Goal: Task Accomplishment & Management: Manage account settings

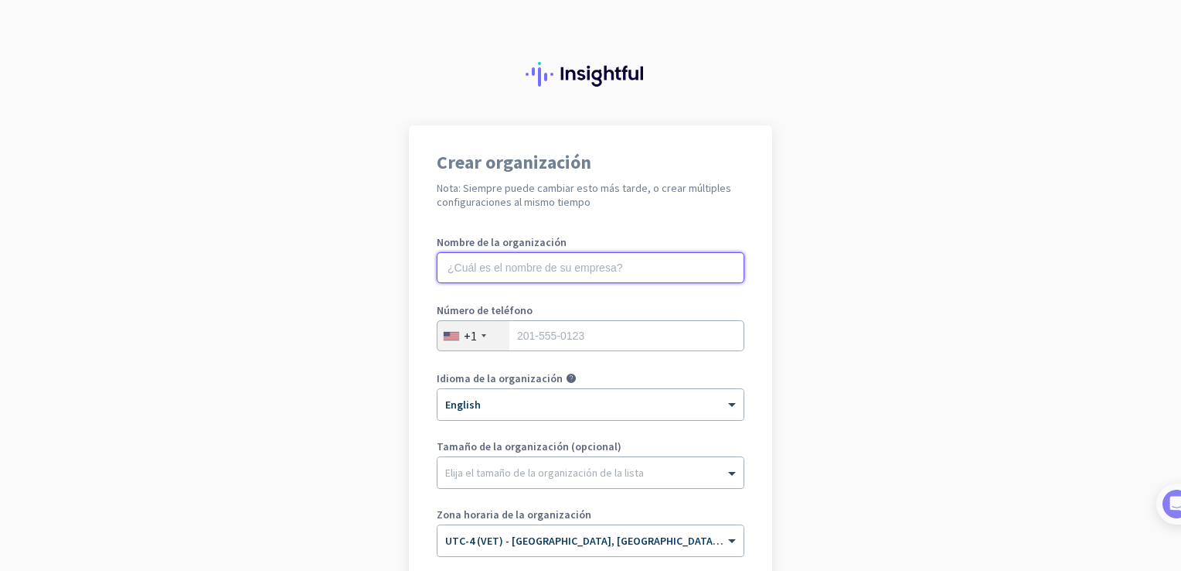
click at [569, 264] on input "text" at bounding box center [591, 267] width 308 height 31
type input "carpus"
click at [482, 336] on div at bounding box center [484, 335] width 5 height 3
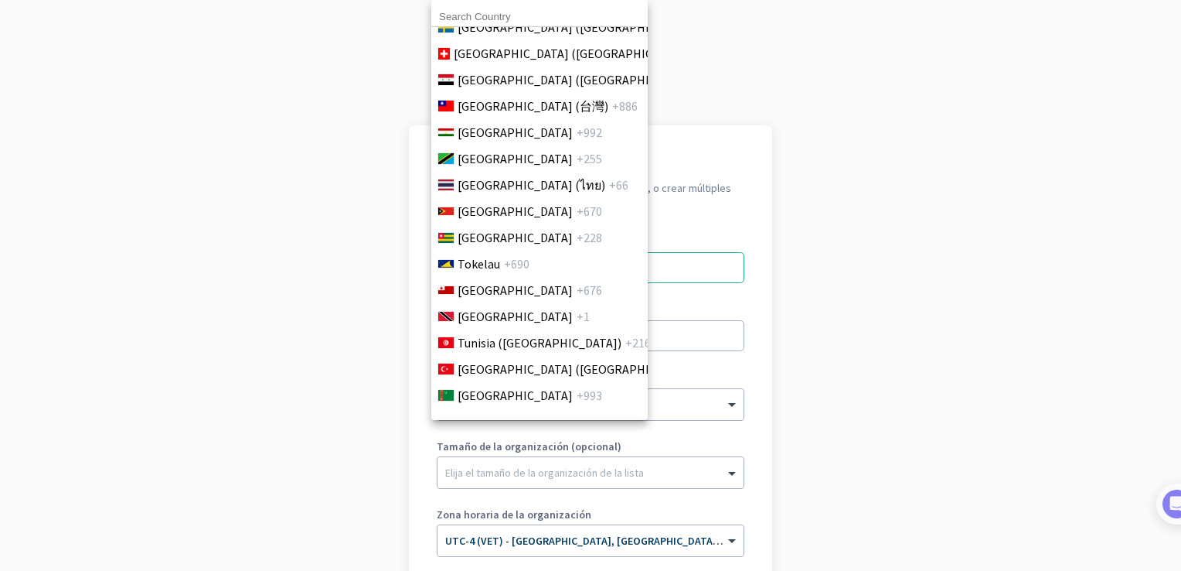
scroll to position [6196, 0]
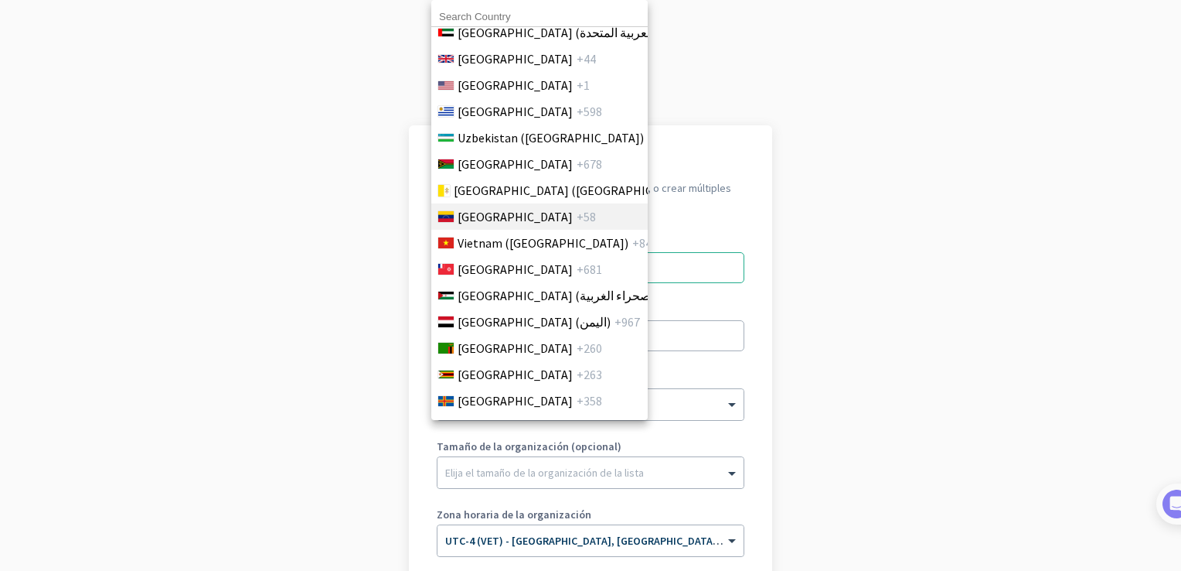
click at [495, 207] on span "Venezuela" at bounding box center [515, 216] width 115 height 19
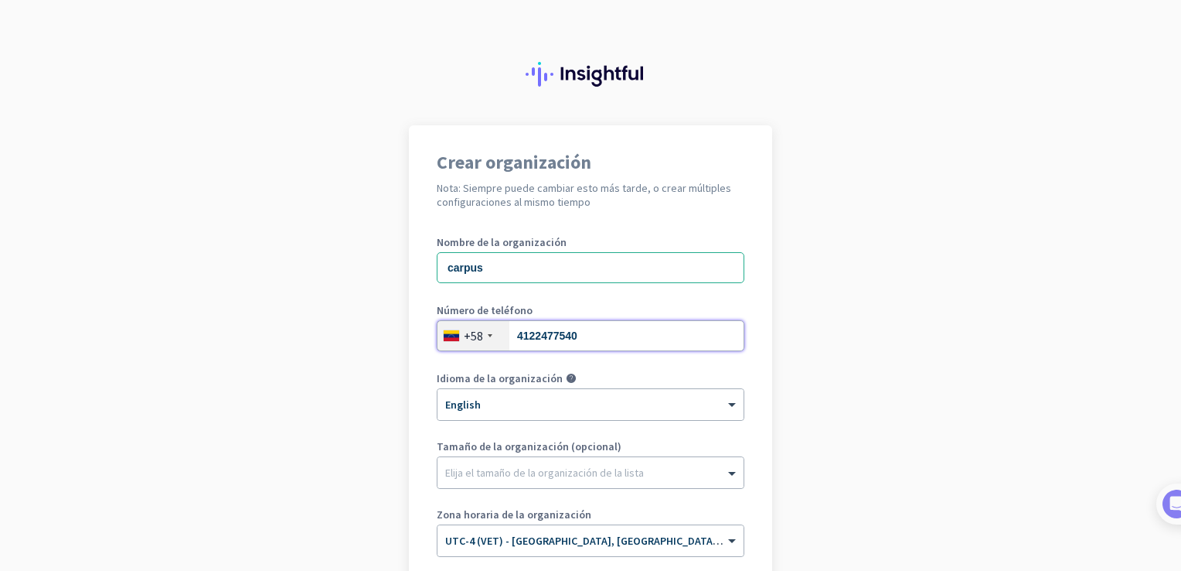
scroll to position [155, 0]
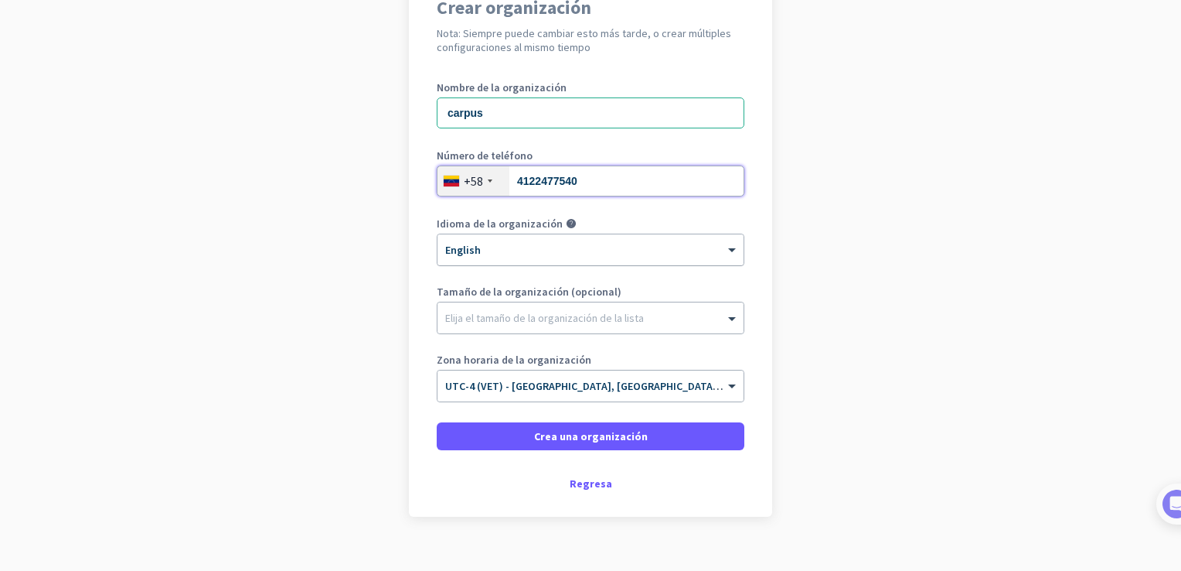
type input "4122477540"
click at [594, 249] on div at bounding box center [591, 244] width 306 height 13
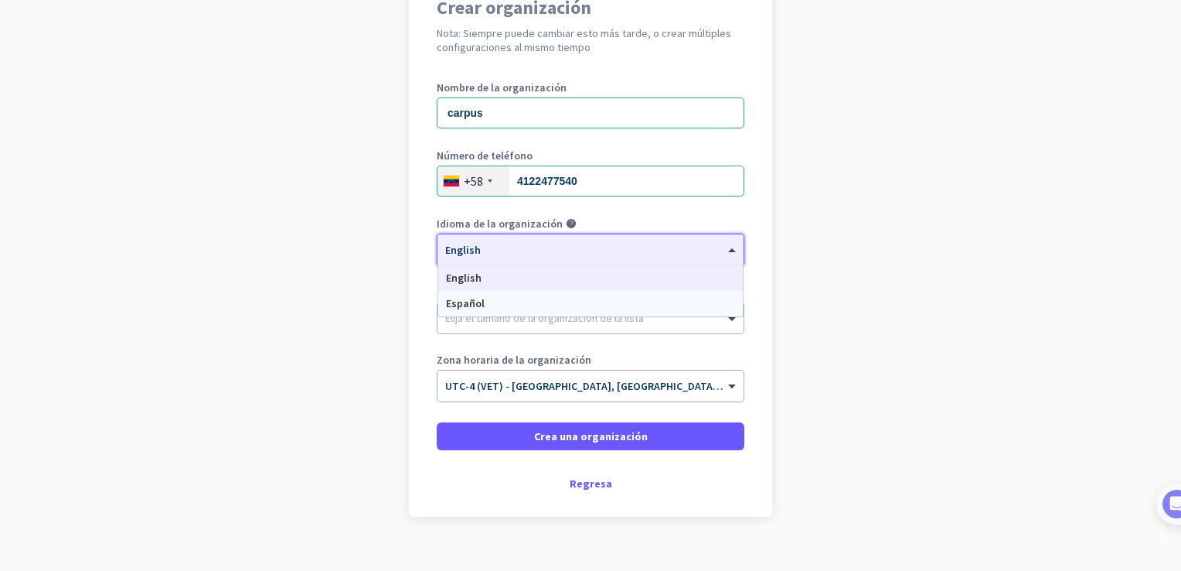
click at [532, 314] on div "Español" at bounding box center [590, 304] width 305 height 26
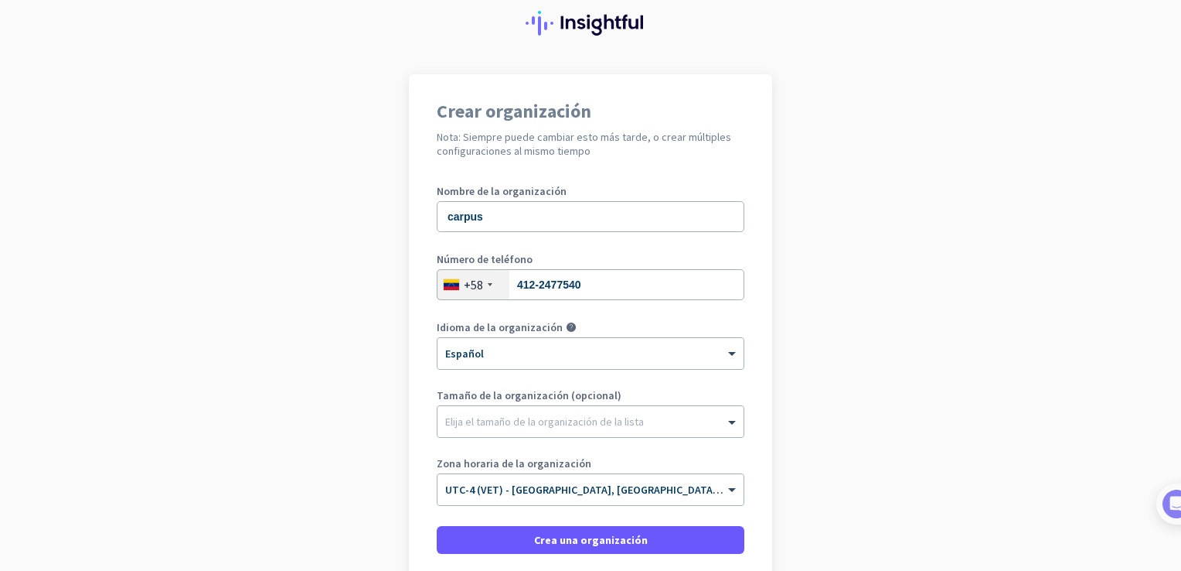
scroll to position [77, 0]
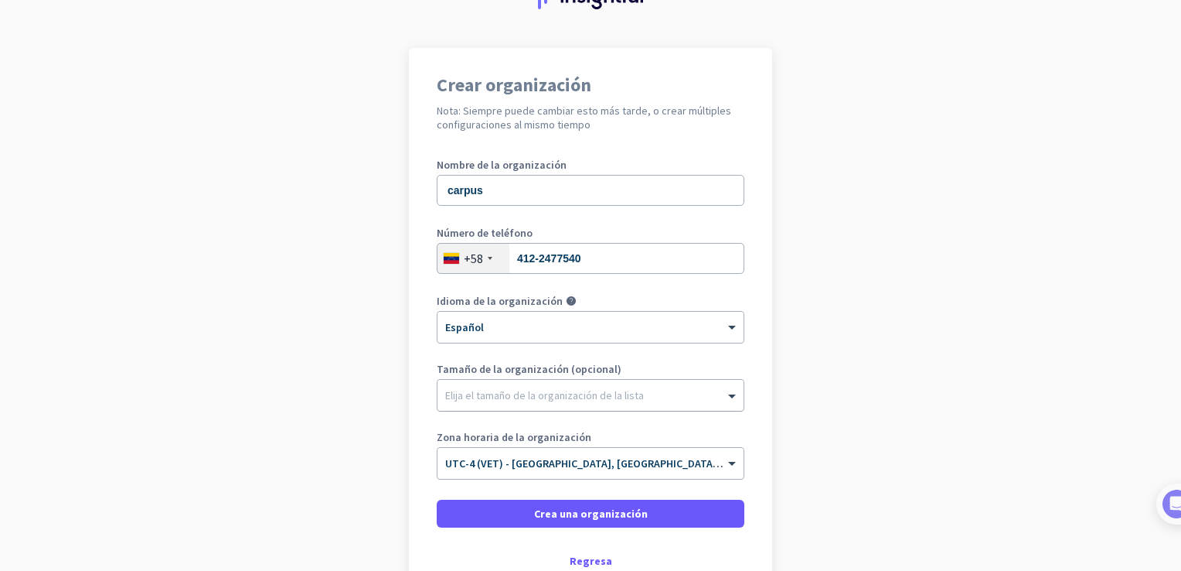
click at [525, 398] on div at bounding box center [591, 390] width 306 height 15
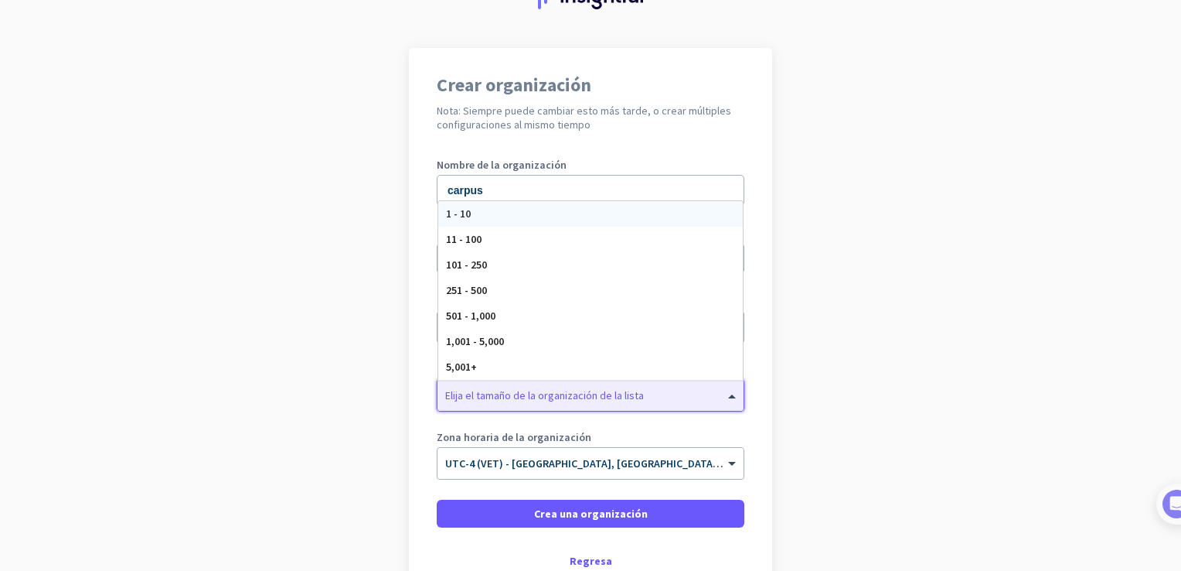
click at [455, 217] on span "1 - 10" at bounding box center [458, 213] width 25 height 14
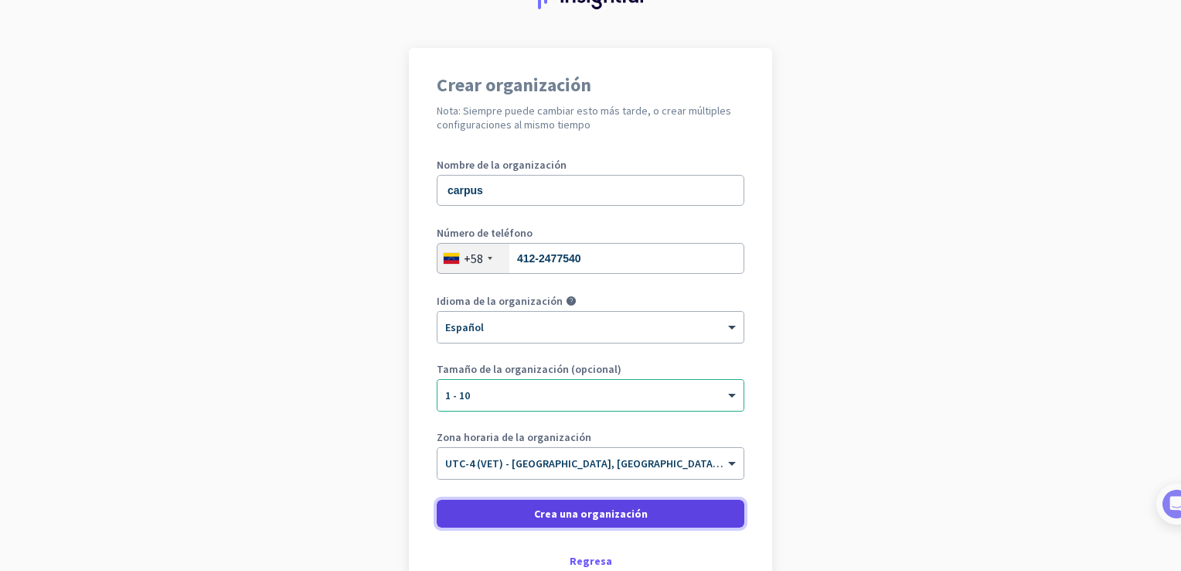
click at [544, 512] on span "Crea una organización" at bounding box center [591, 513] width 114 height 15
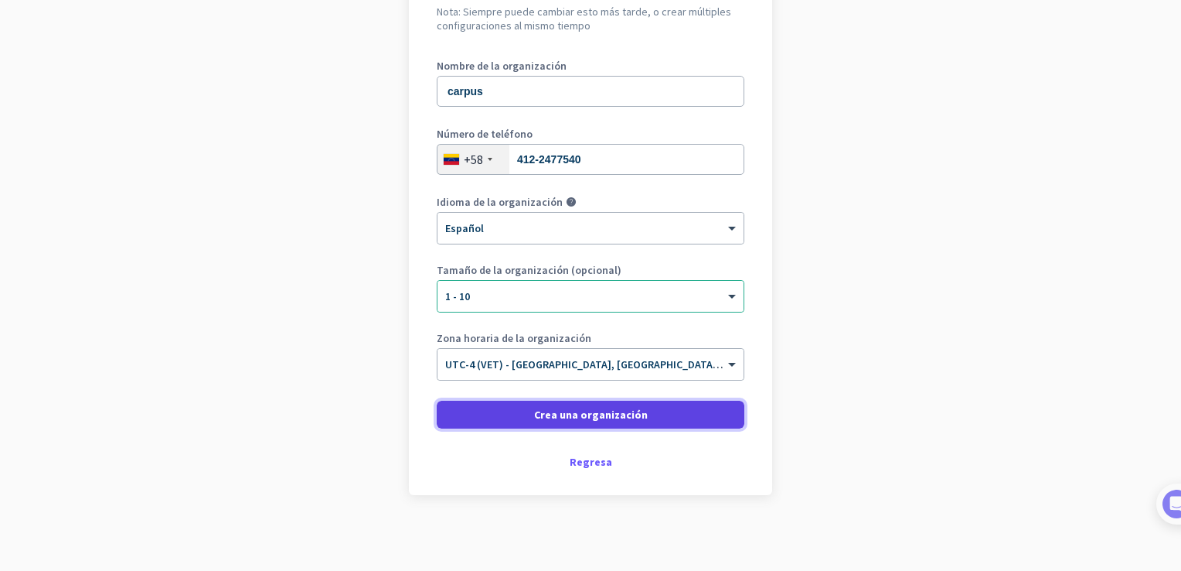
scroll to position [177, 0]
click at [577, 404] on span at bounding box center [591, 413] width 308 height 37
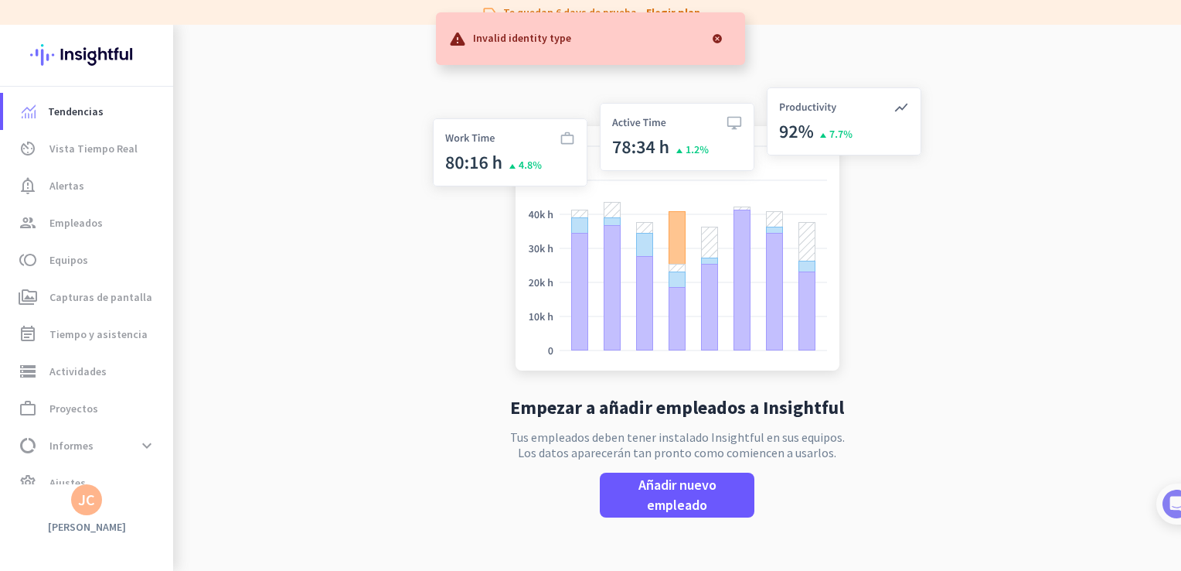
click at [716, 20] on div "Invalid identity type" at bounding box center [590, 38] width 309 height 53
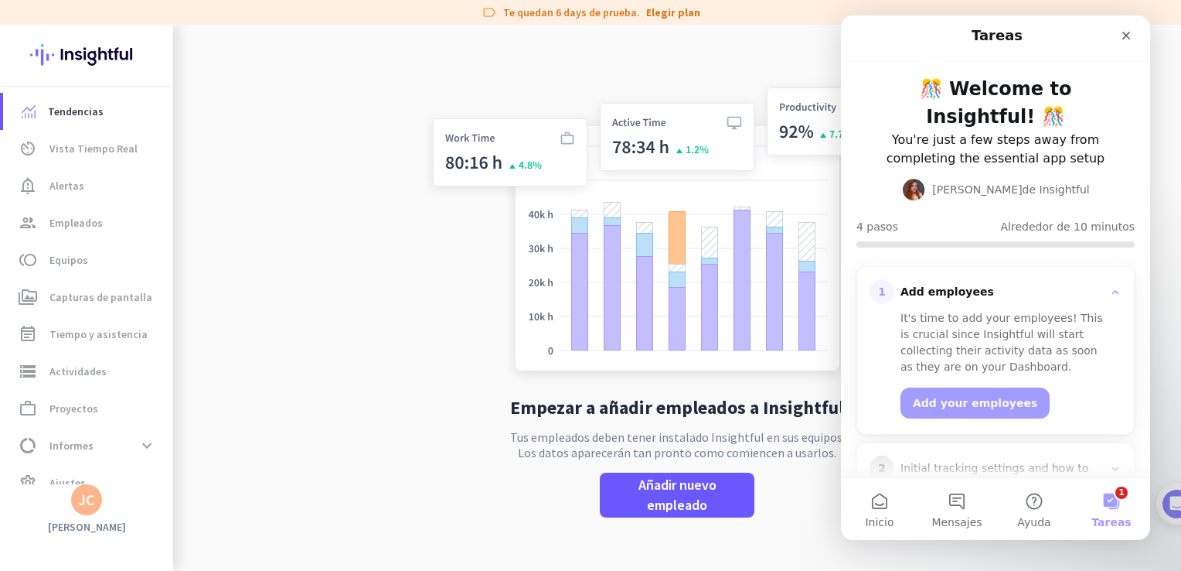
click at [462, 419] on div "Empezar a añadir empleados a Insightful Tus empleados deben tener instalado Ins…" at bounding box center [677, 310] width 512 height 571
click at [1129, 42] on div "Cerrar" at bounding box center [1126, 36] width 28 height 28
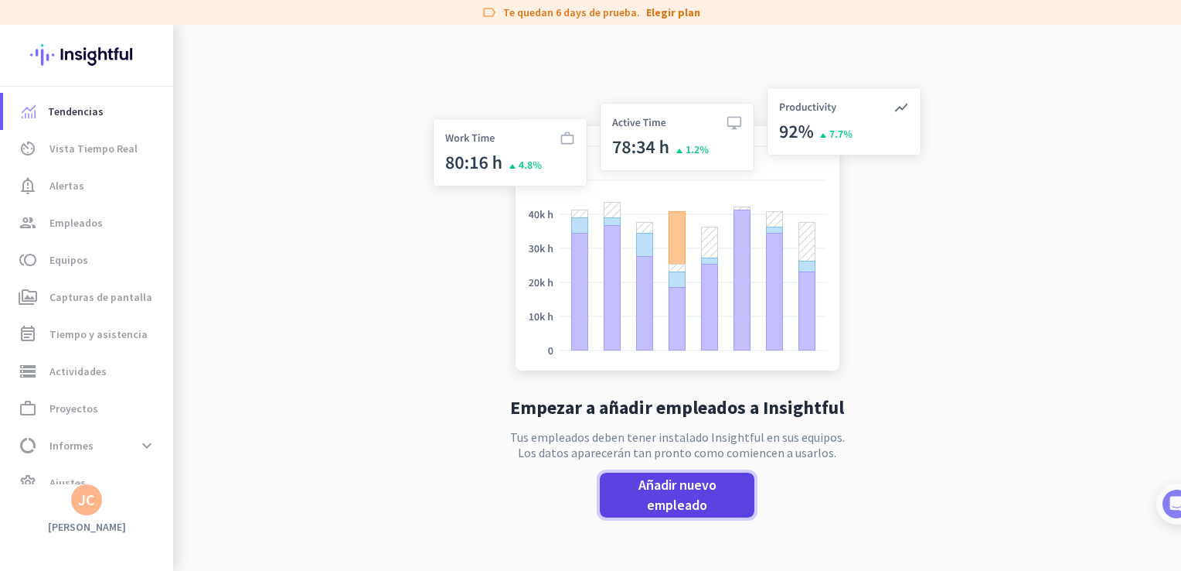
click at [708, 499] on span "Añadir nuevo empleado" at bounding box center [677, 495] width 130 height 40
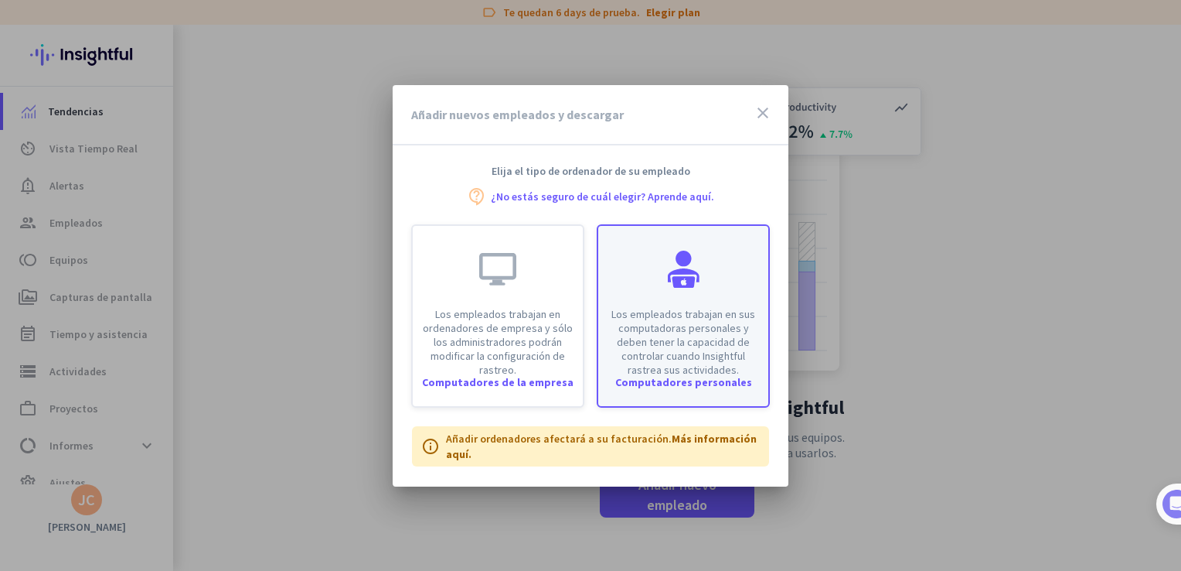
click at [686, 341] on p "Los empleados trabajan en sus computadoras personales y deben tener la capacida…" at bounding box center [684, 342] width 152 height 70
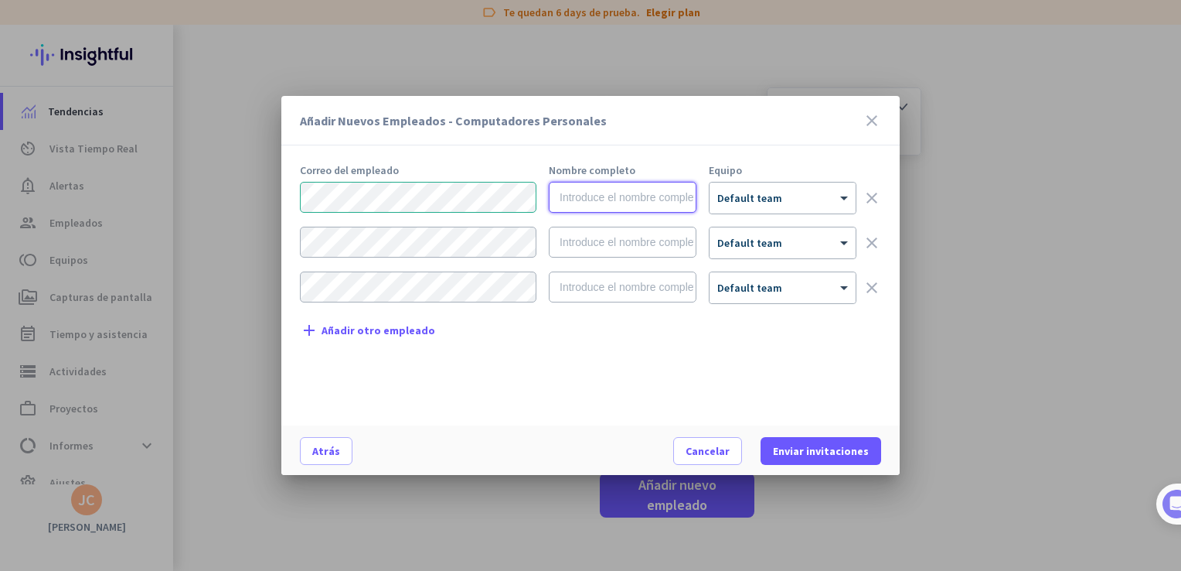
click at [652, 205] on input "text" at bounding box center [623, 197] width 148 height 31
type input "[PERSON_NAME] Fer"
click at [745, 203] on span "Default team" at bounding box center [749, 198] width 65 height 14
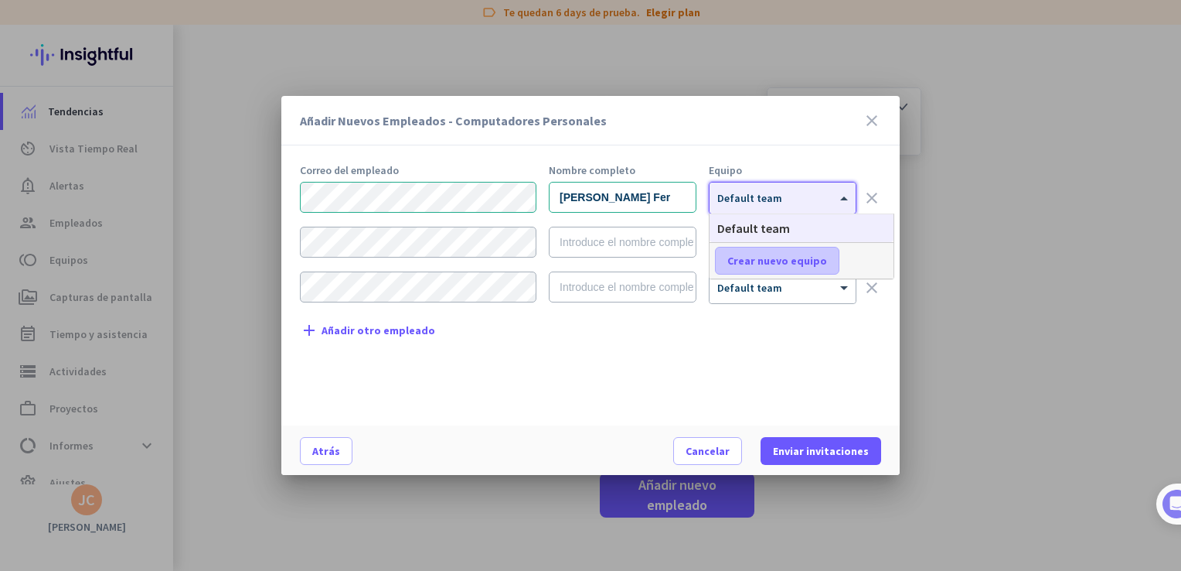
click at [791, 264] on span "Crear nuevo equipo" at bounding box center [777, 260] width 100 height 15
click at [854, 269] on span at bounding box center [864, 260] width 48 height 37
click at [760, 346] on div "Correo del empleado Nombre completo Equipo [PERSON_NAME] Fer × Default team cle…" at bounding box center [597, 287] width 594 height 245
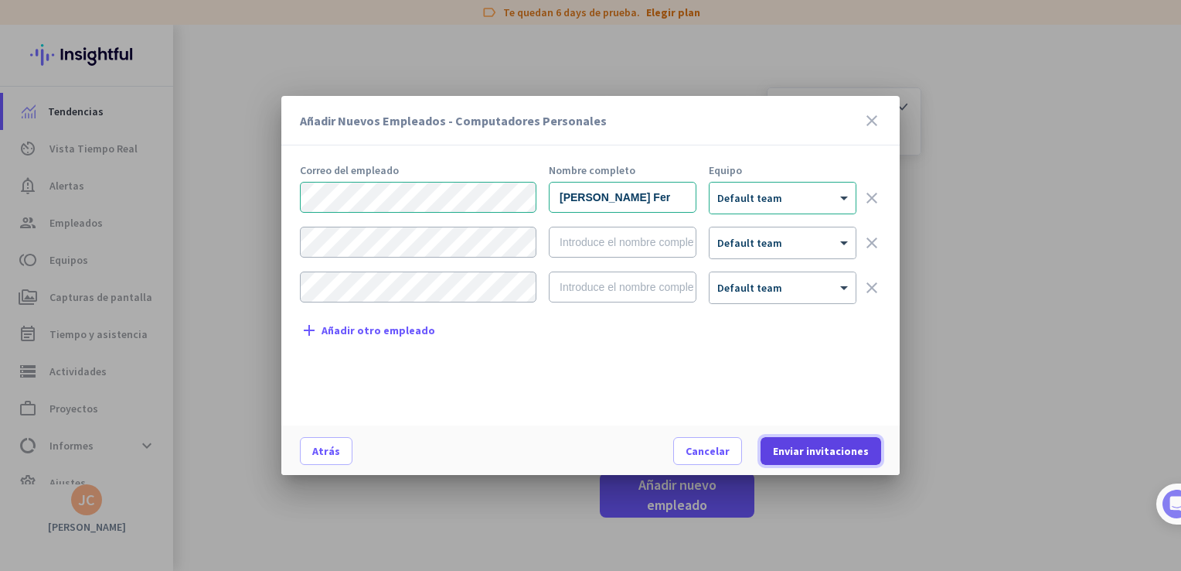
click at [832, 443] on span "Enviar invitaciones" at bounding box center [821, 450] width 96 height 15
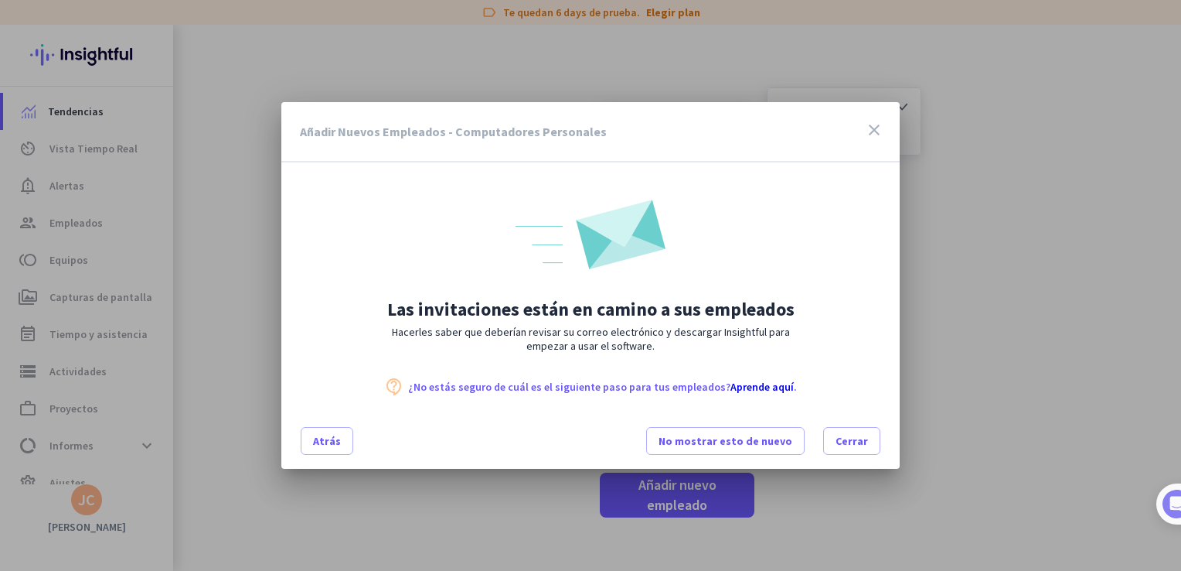
click at [877, 131] on icon "close" at bounding box center [874, 130] width 19 height 19
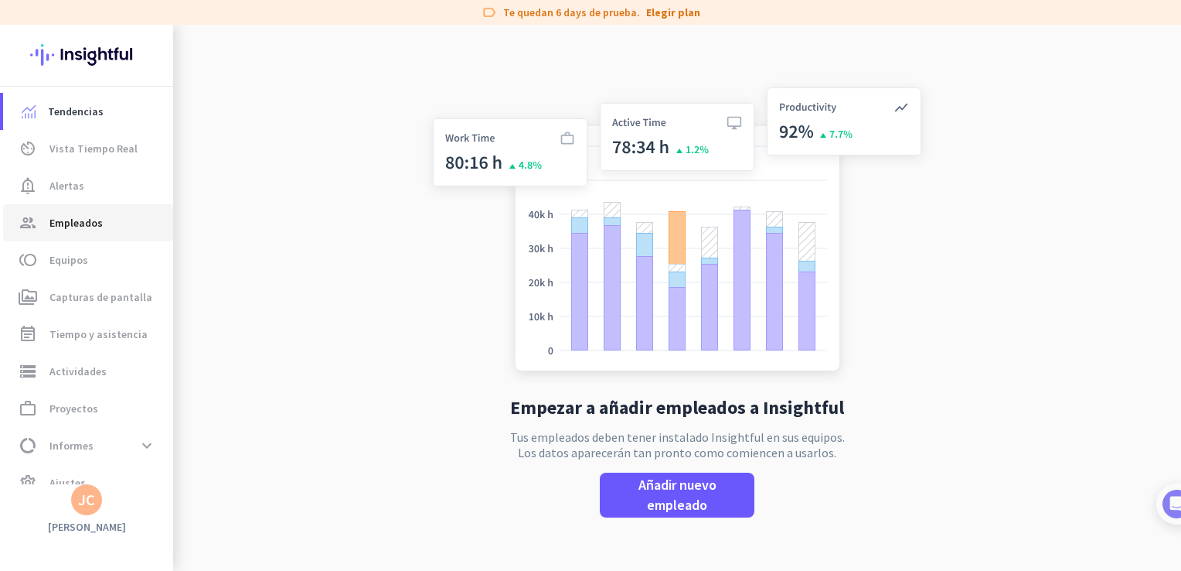
click at [87, 230] on span "Empleados" at bounding box center [75, 222] width 53 height 19
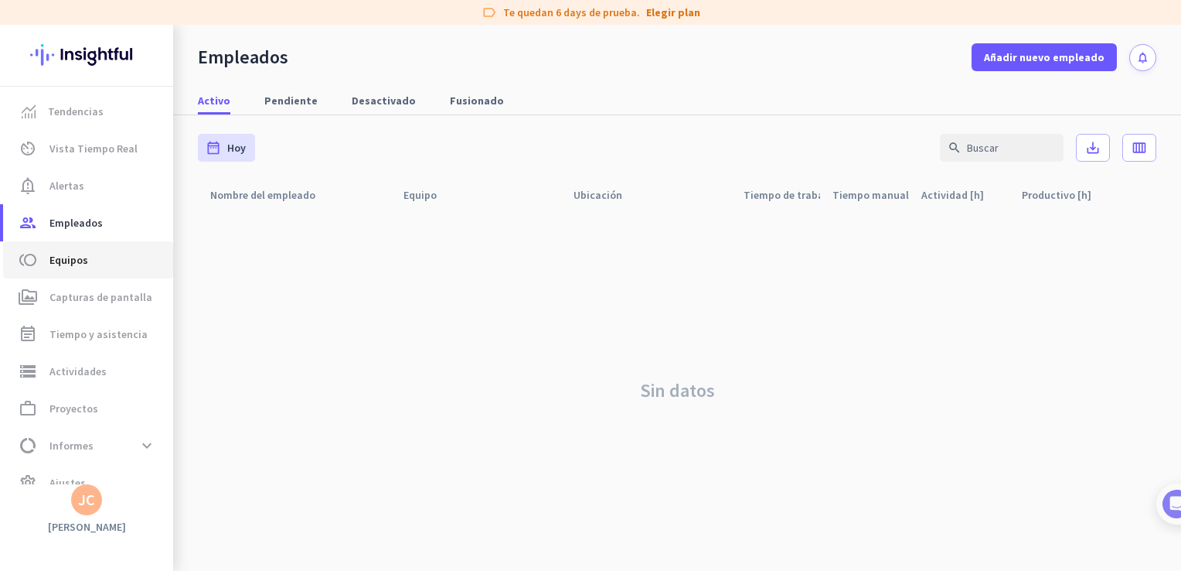
click at [70, 257] on span "Equipos" at bounding box center [68, 259] width 39 height 19
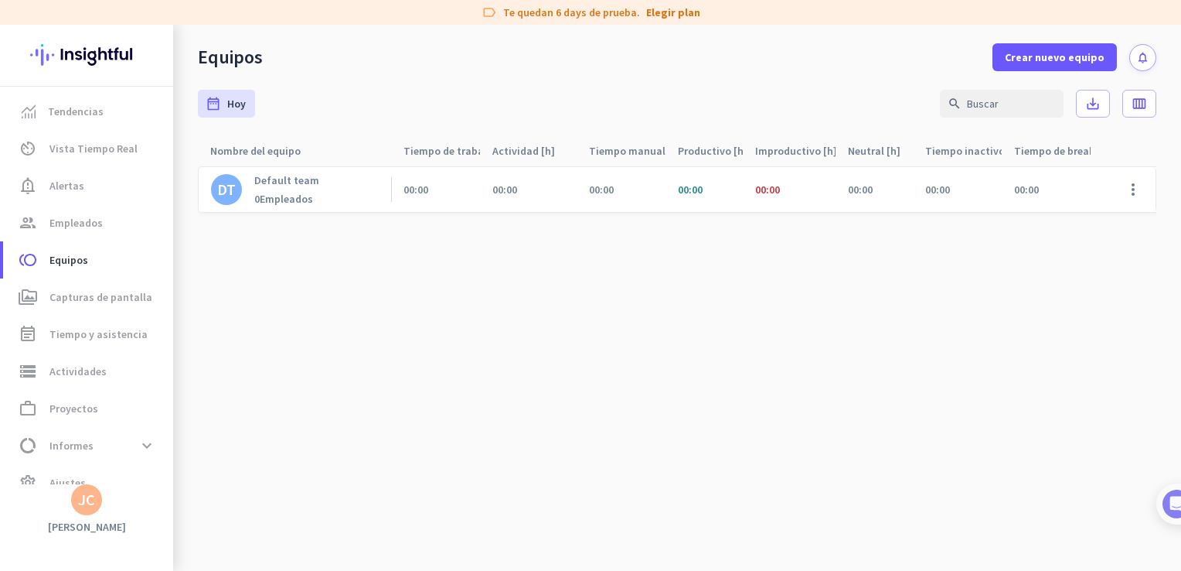
click at [274, 186] on p "Default team" at bounding box center [286, 180] width 65 height 14
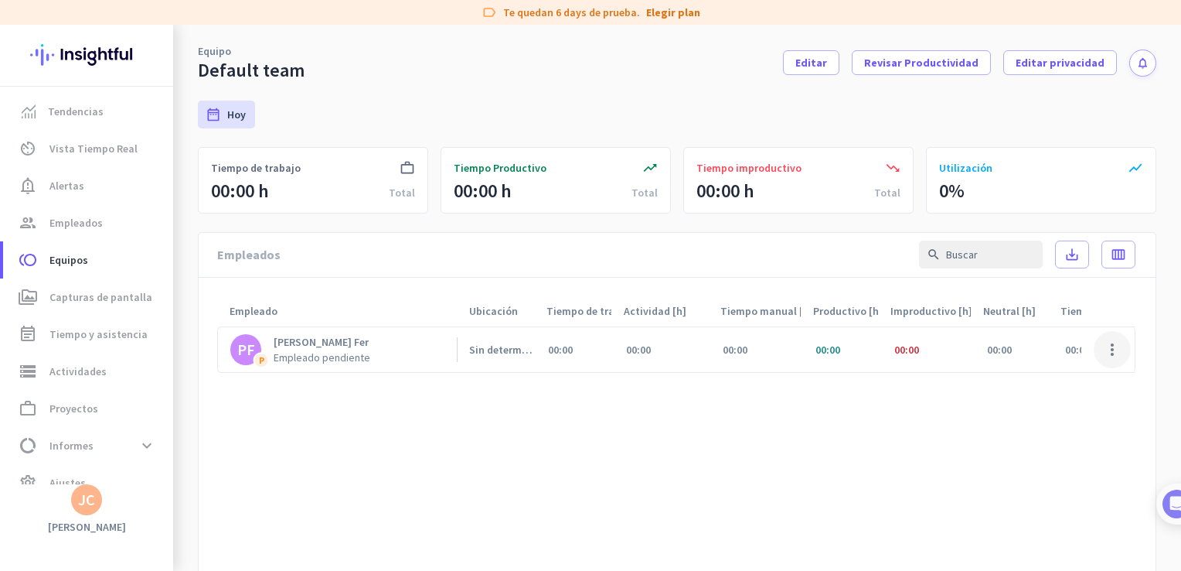
click at [1107, 347] on span at bounding box center [1112, 349] width 37 height 37
click at [1054, 59] on div at bounding box center [590, 285] width 1181 height 571
click at [1054, 63] on span "Editar privacidad" at bounding box center [1060, 62] width 89 height 15
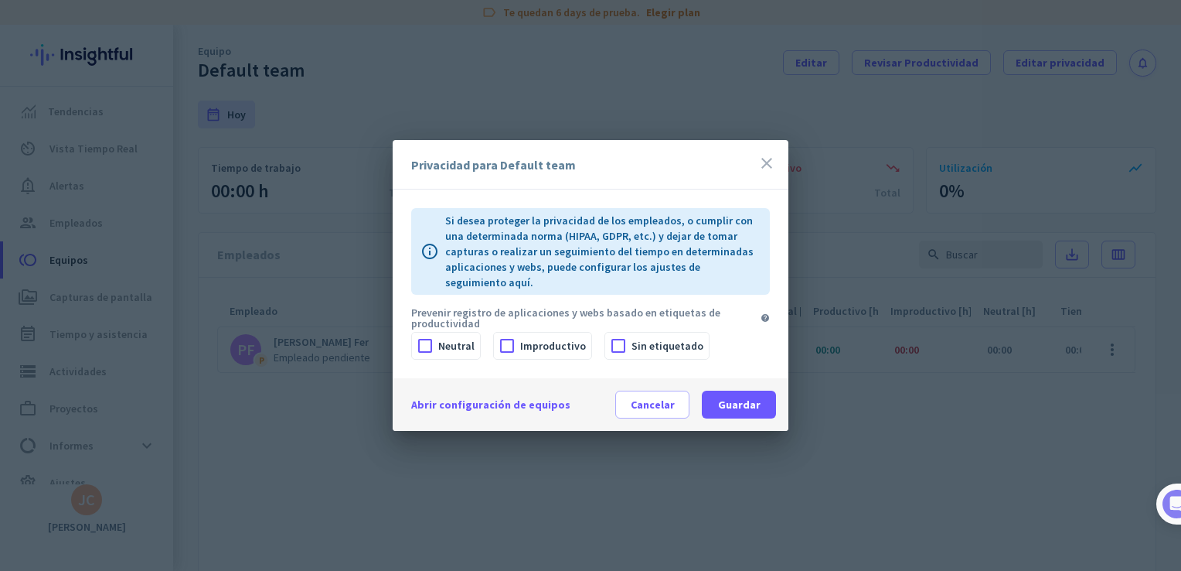
click at [767, 172] on icon "close" at bounding box center [767, 163] width 19 height 19
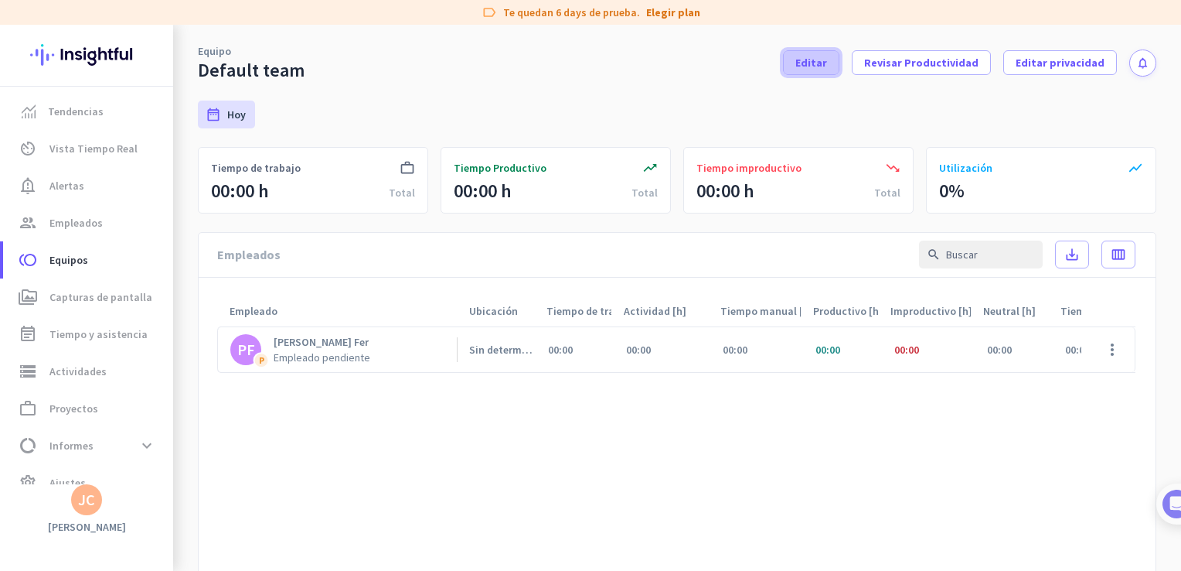
click at [808, 66] on span "Editar" at bounding box center [811, 62] width 32 height 15
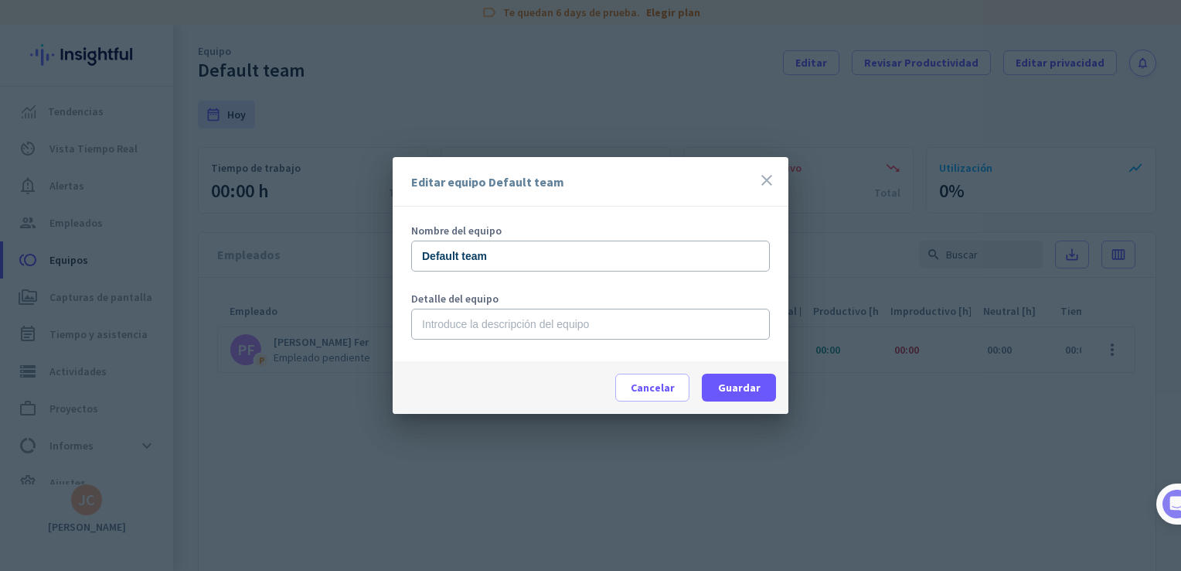
click at [758, 192] on div "close" at bounding box center [767, 182] width 19 height 22
click at [770, 181] on icon "close" at bounding box center [767, 180] width 19 height 19
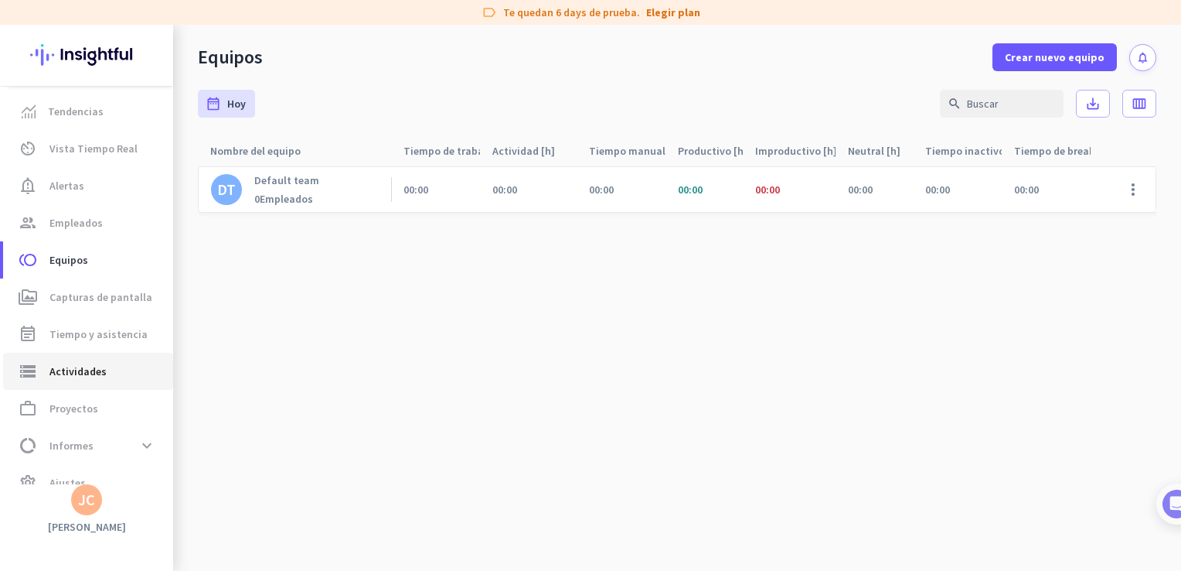
scroll to position [22, 0]
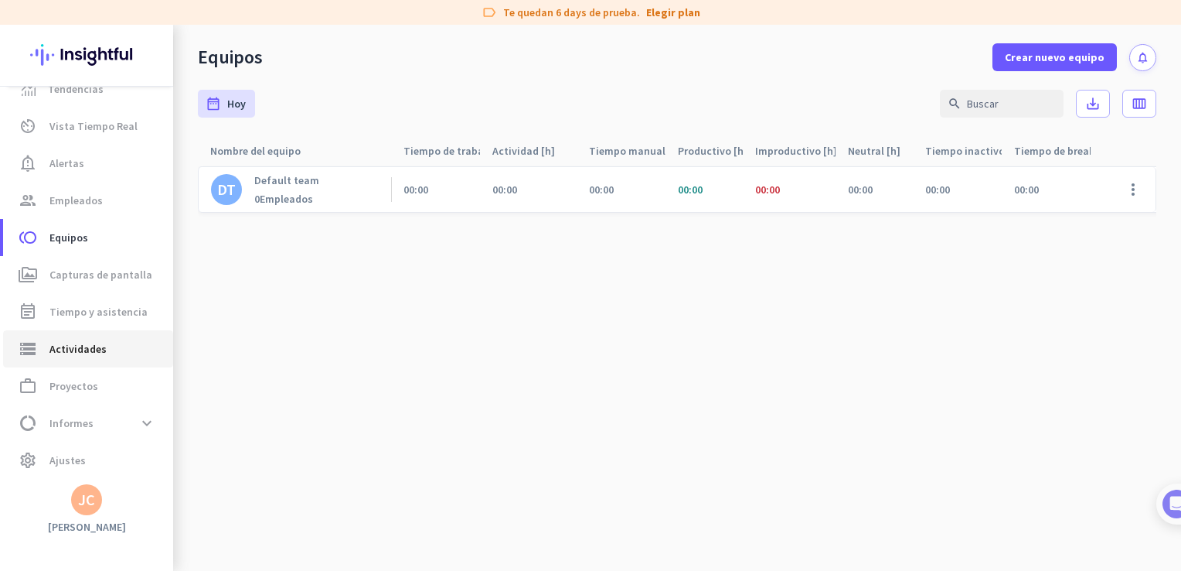
click at [115, 339] on span "storage Actividades" at bounding box center [87, 348] width 145 height 19
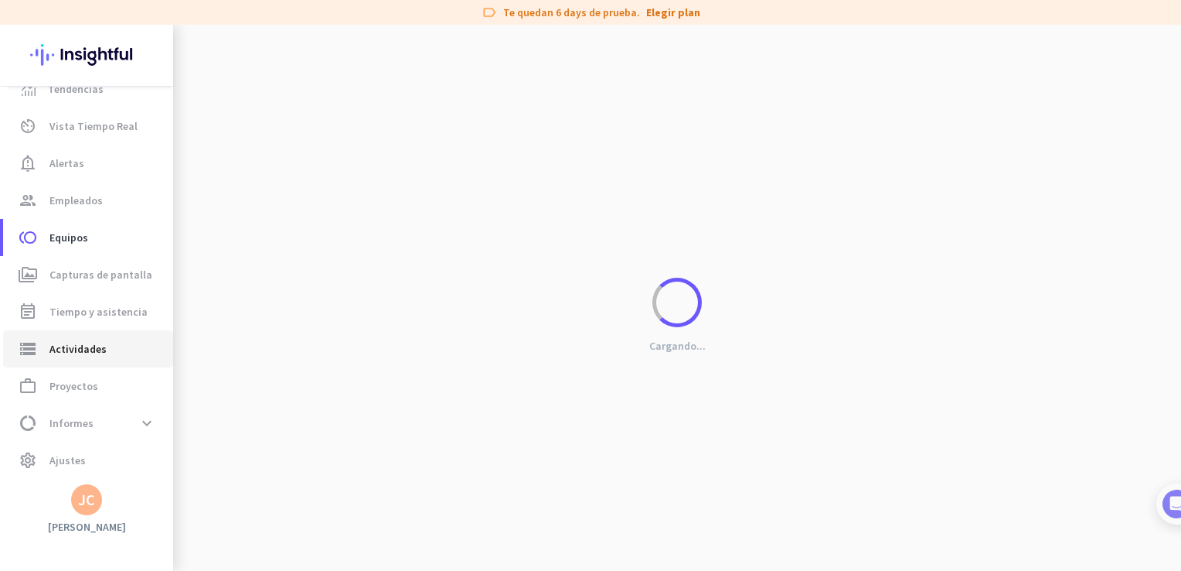
type input "[DATE]"
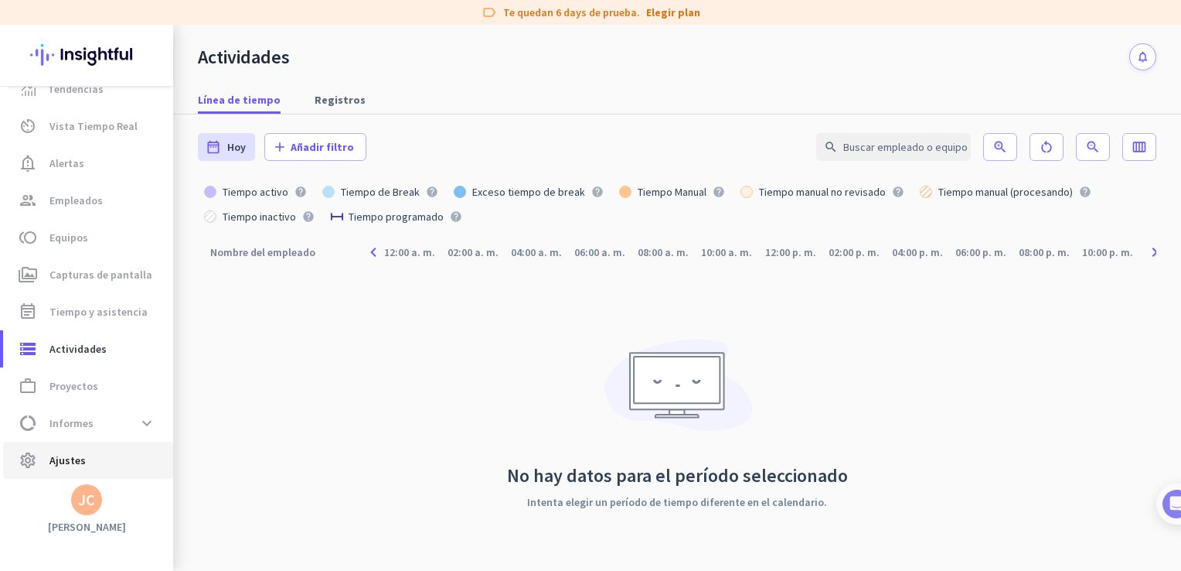
click at [94, 468] on span "settings Ajustes" at bounding box center [87, 460] width 145 height 19
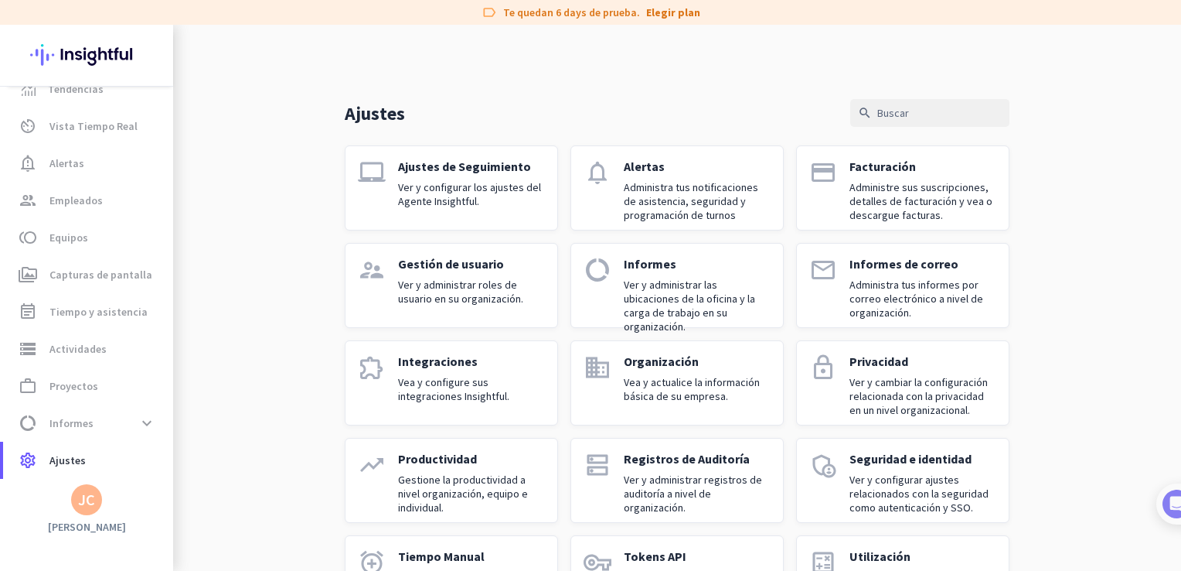
click at [490, 201] on p "Ver y configurar los ajustes del Agente Insightful." at bounding box center [471, 194] width 147 height 28
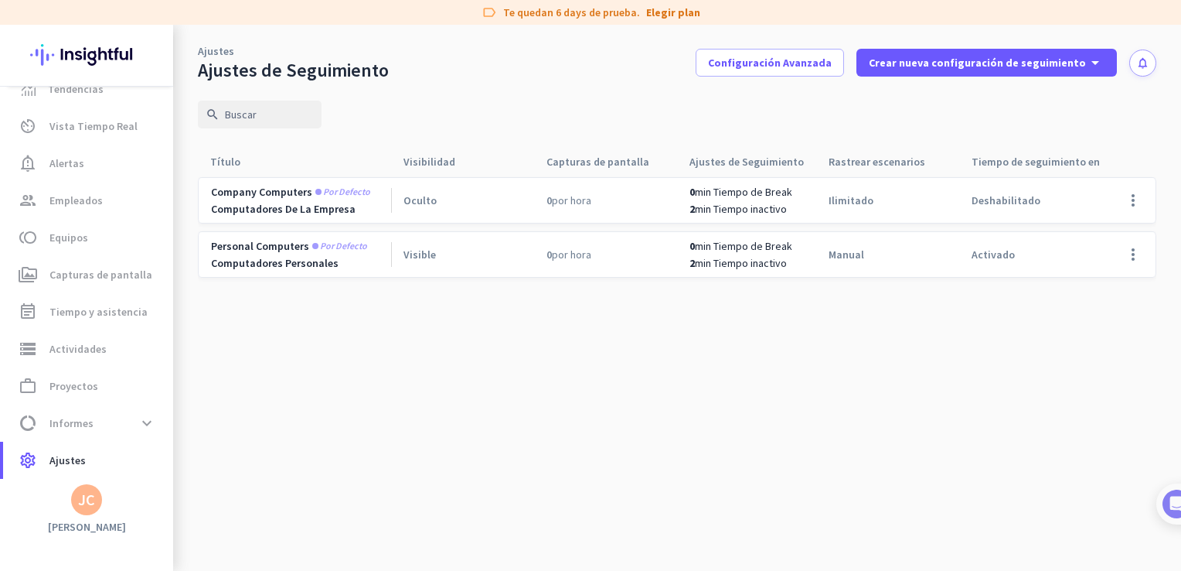
click at [1034, 162] on div "Tiempo de seguimiento en las tareas arrow_drop_up" at bounding box center [1037, 162] width 131 height 22
drag, startPoint x: 967, startPoint y: 162, endPoint x: 1110, endPoint y: 163, distance: 143.0
click at [1110, 163] on div "Título arrow_drop_up Visibilidad arrow_drop_up Capturas de pantalla arrow_drop_…" at bounding box center [677, 161] width 959 height 29
copy div "Tiempo de seguimiento en las tareas arrow_drop_up"
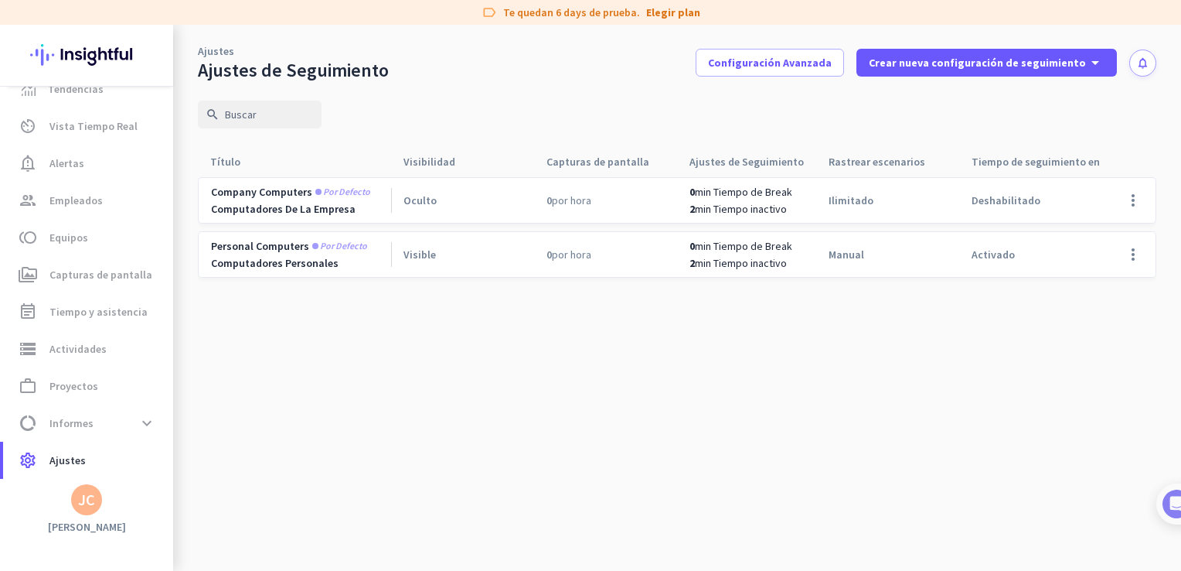
click at [855, 356] on cdk-virtual-scroll-viewport "Company computers Por defecto Computadores de la empresa Oculto 0 por hora 0 mi…" at bounding box center [677, 373] width 959 height 394
click at [748, 363] on cdk-virtual-scroll-viewport "Company computers Por defecto Computadores de la empresa Oculto 0 por hora 0 mi…" at bounding box center [677, 373] width 959 height 394
click at [1133, 255] on span at bounding box center [1133, 254] width 37 height 37
click at [1107, 281] on span "Editar" at bounding box center [1102, 286] width 74 height 15
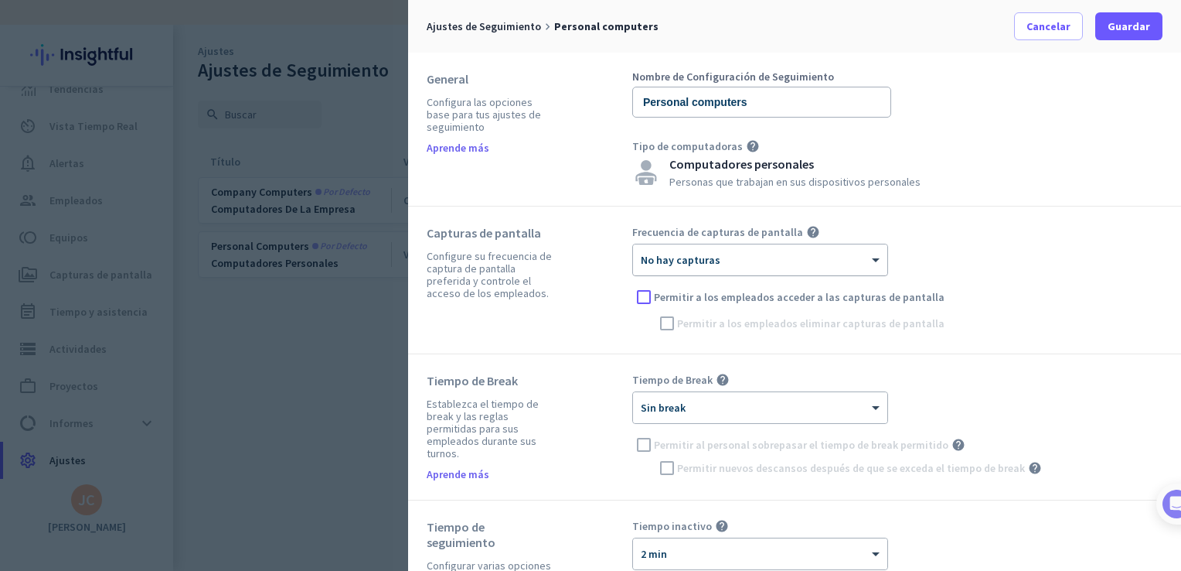
click at [823, 244] on div "× No hay capturas" at bounding box center [760, 259] width 254 height 31
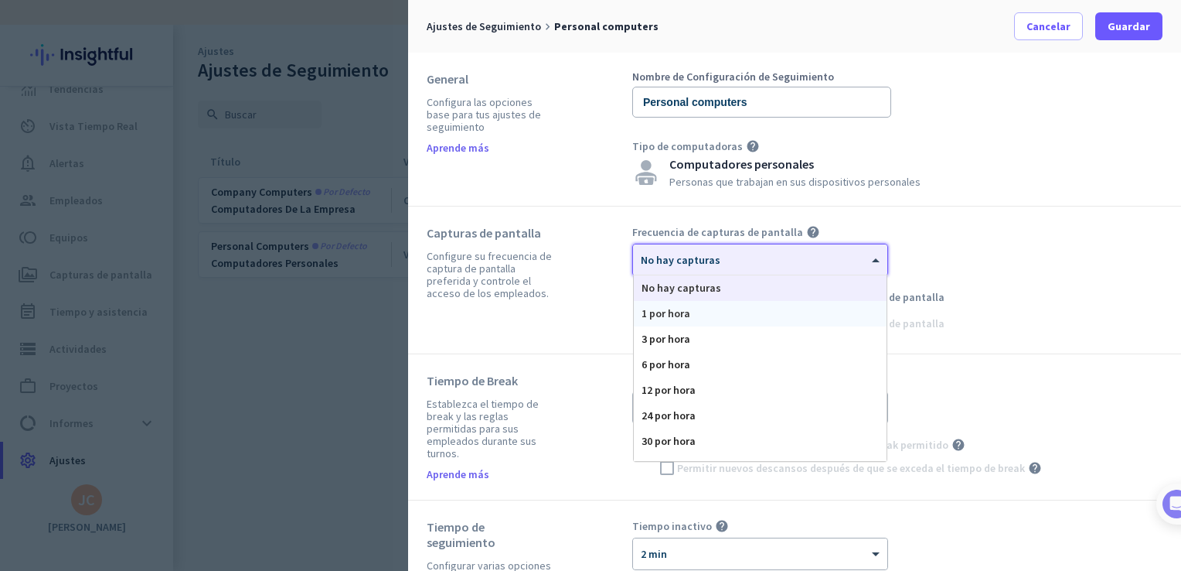
click at [727, 308] on div "1 por hora" at bounding box center [760, 314] width 253 height 26
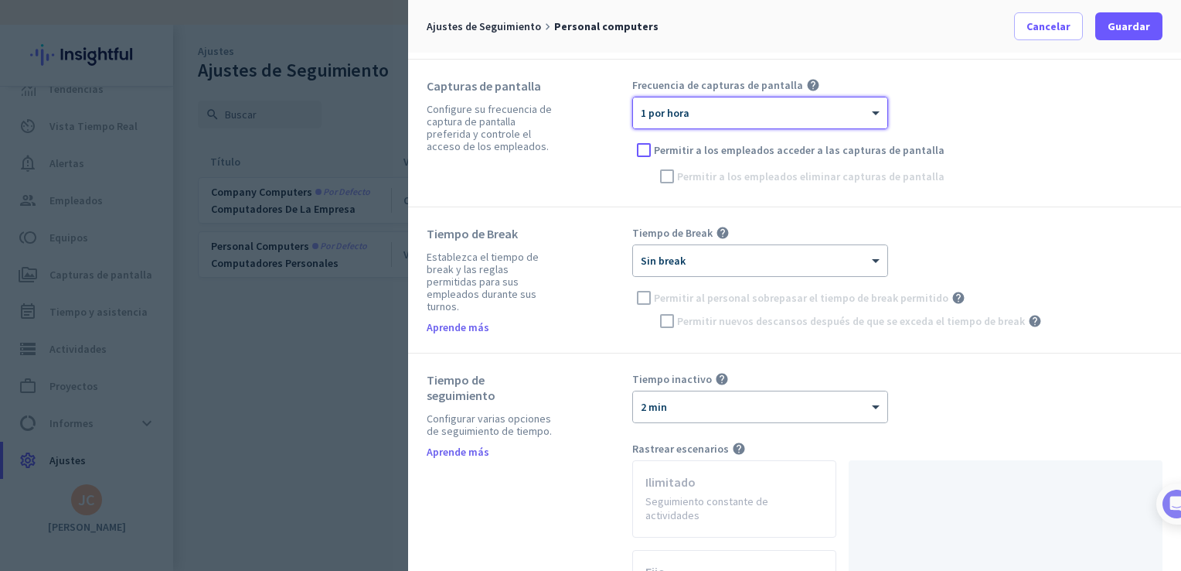
scroll to position [155, 0]
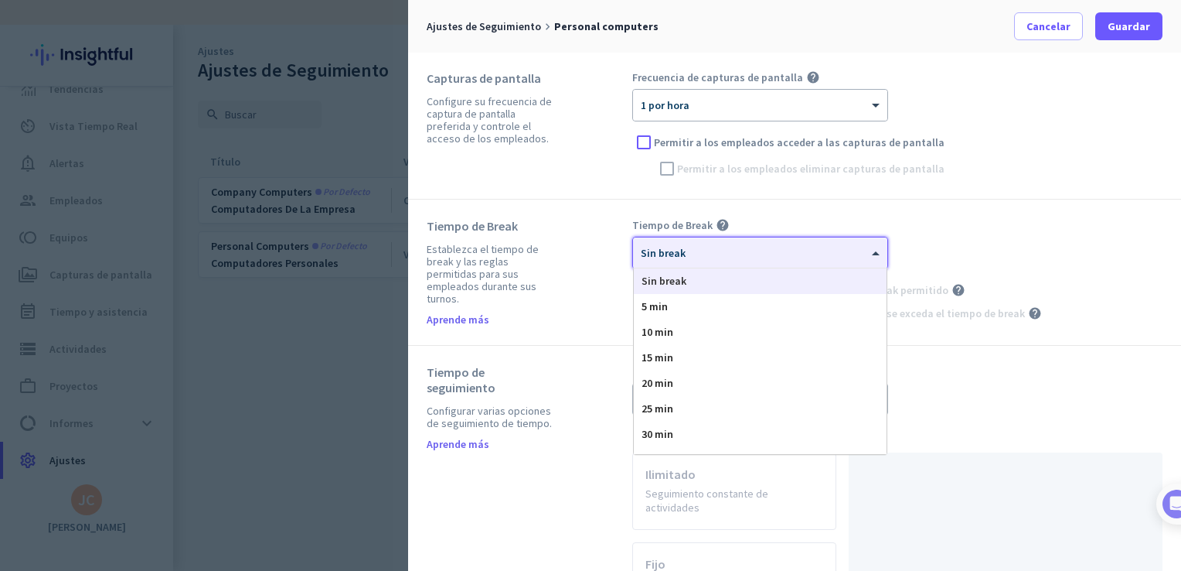
click at [668, 241] on div at bounding box center [760, 247] width 254 height 13
click at [662, 282] on span "60 min" at bounding box center [658, 278] width 32 height 14
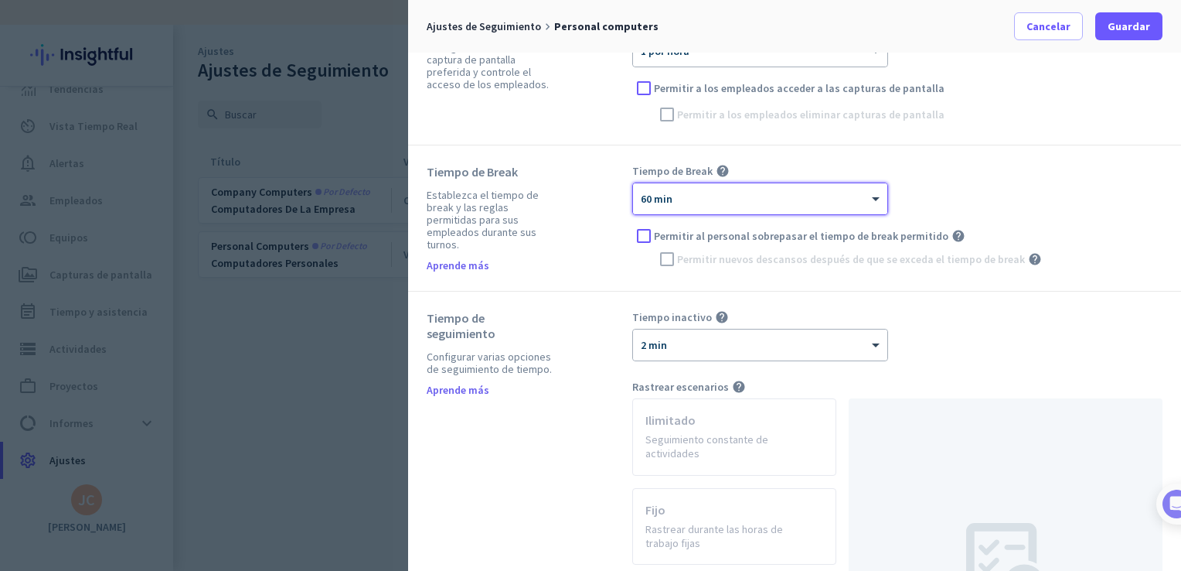
scroll to position [232, 0]
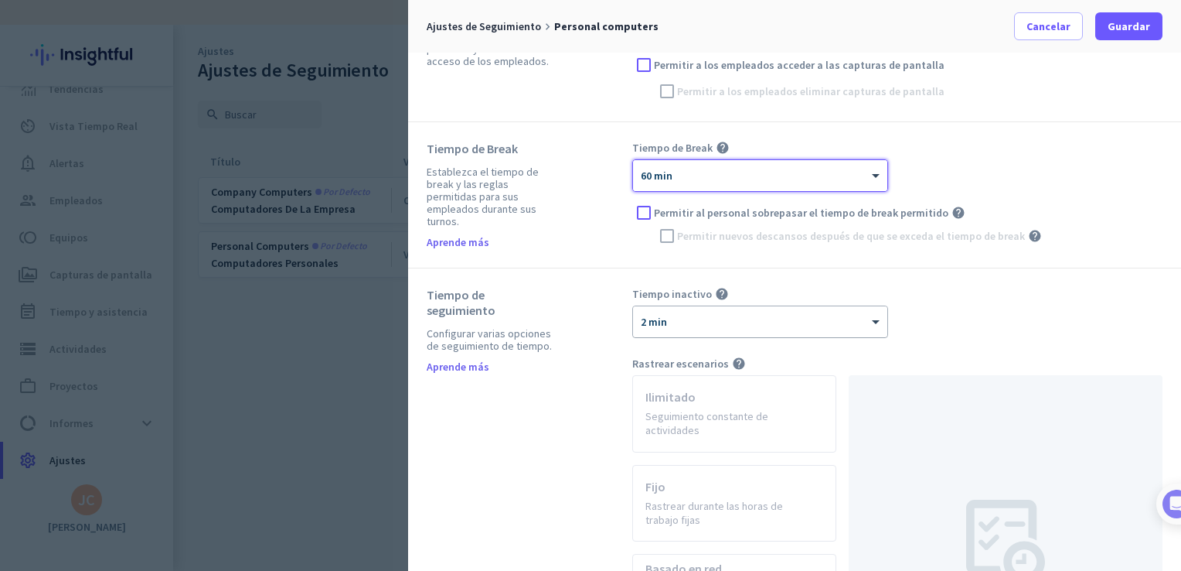
click at [711, 326] on div "× 2 min" at bounding box center [760, 321] width 254 height 31
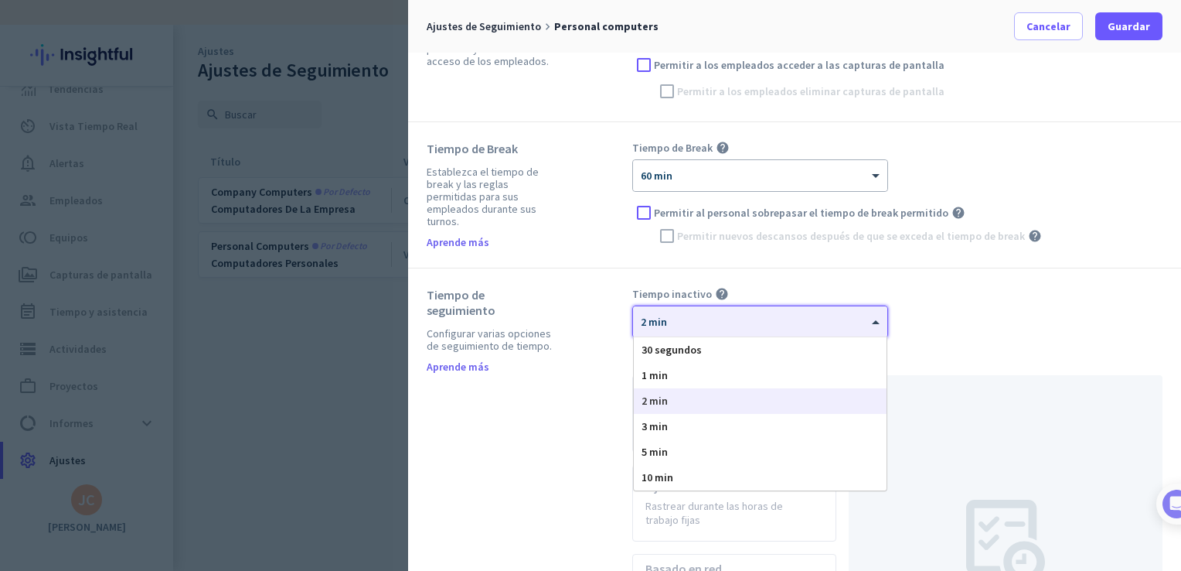
click at [683, 399] on div "2 min" at bounding box center [760, 401] width 253 height 26
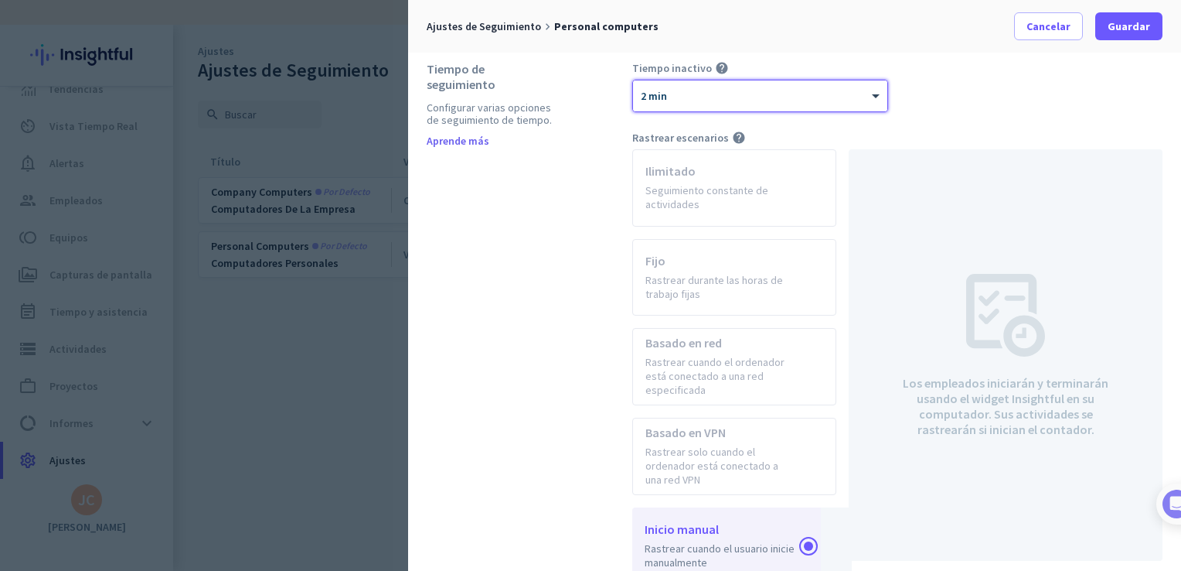
scroll to position [0, 0]
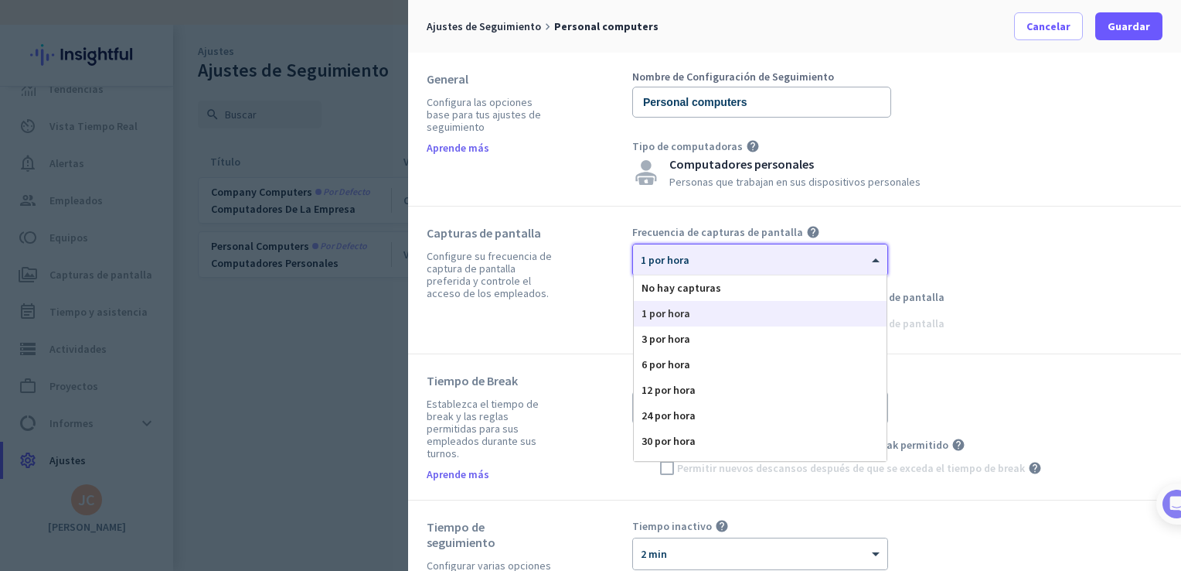
click at [749, 261] on div "× 1 por hora" at bounding box center [750, 260] width 235 height 13
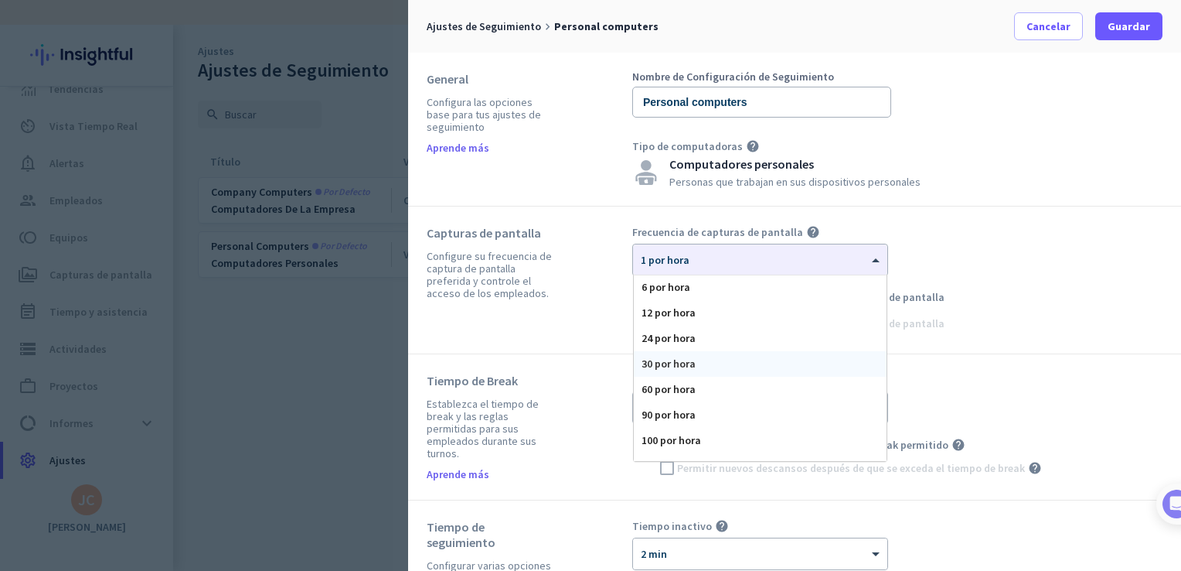
scroll to position [95, 0]
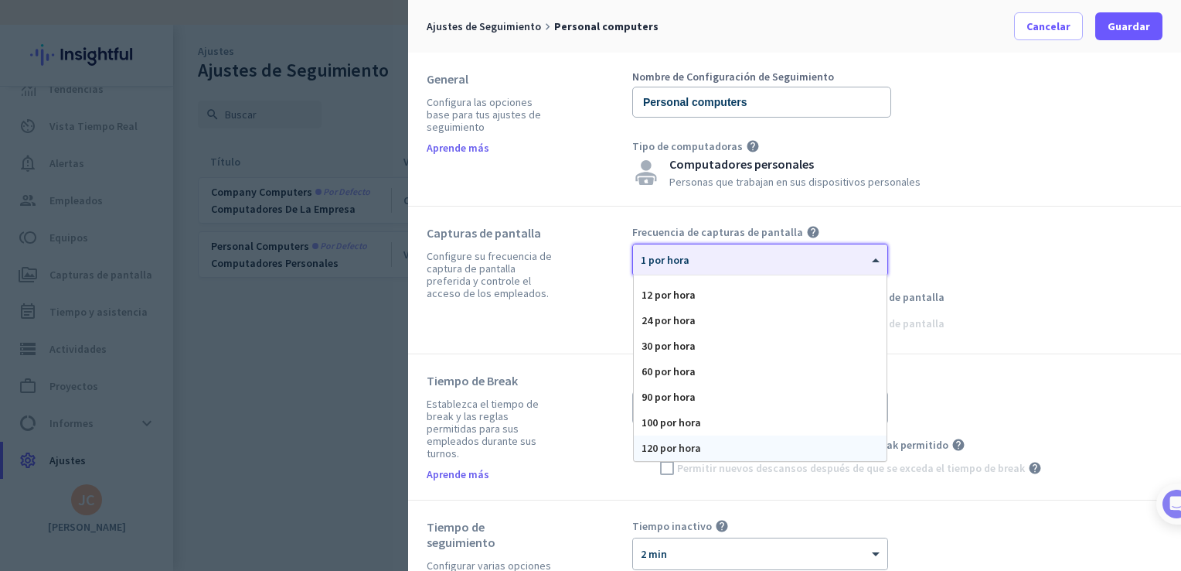
click at [717, 447] on div "120 por hora" at bounding box center [760, 448] width 253 height 26
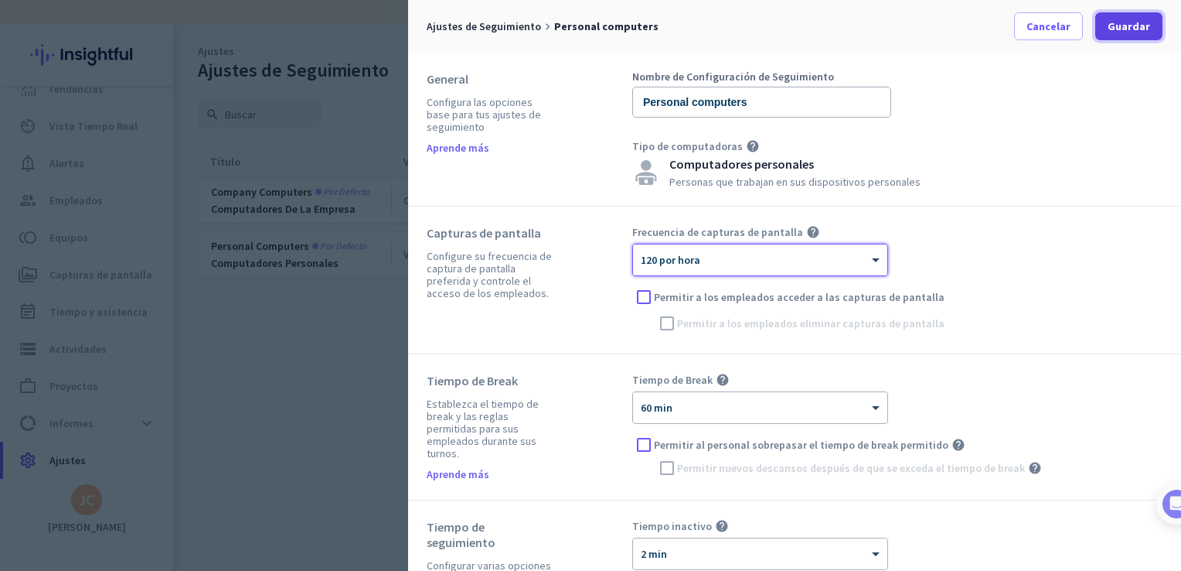
click at [1131, 29] on span "Guardar" at bounding box center [1129, 26] width 43 height 15
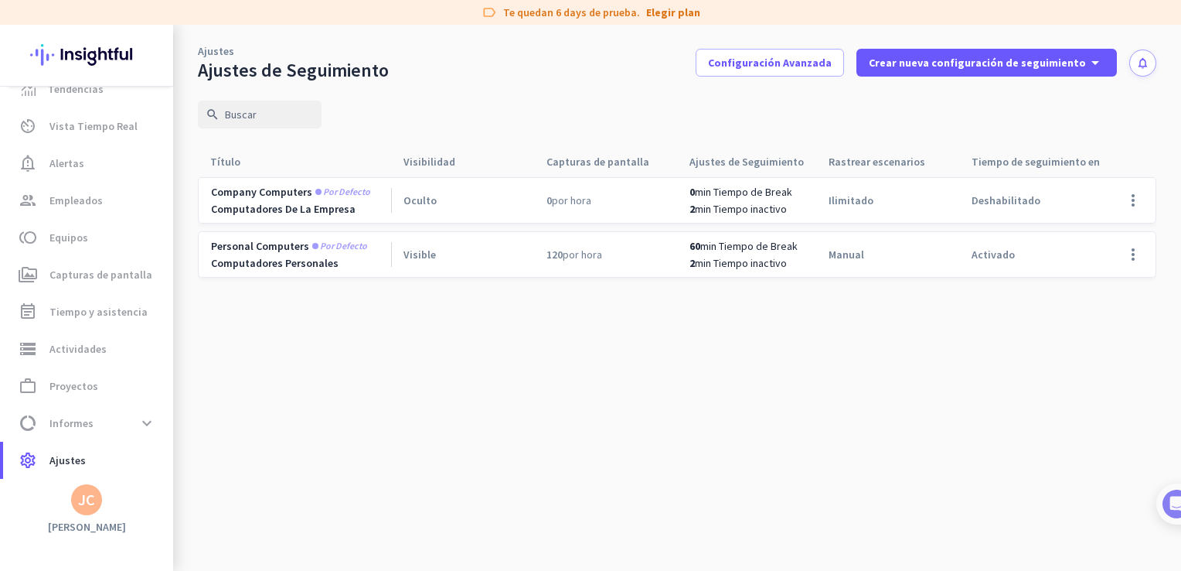
click at [853, 256] on span "manual" at bounding box center [847, 254] width 36 height 14
click at [1128, 258] on span at bounding box center [1133, 254] width 37 height 37
click at [1077, 293] on span "Editar" at bounding box center [1102, 286] width 74 height 15
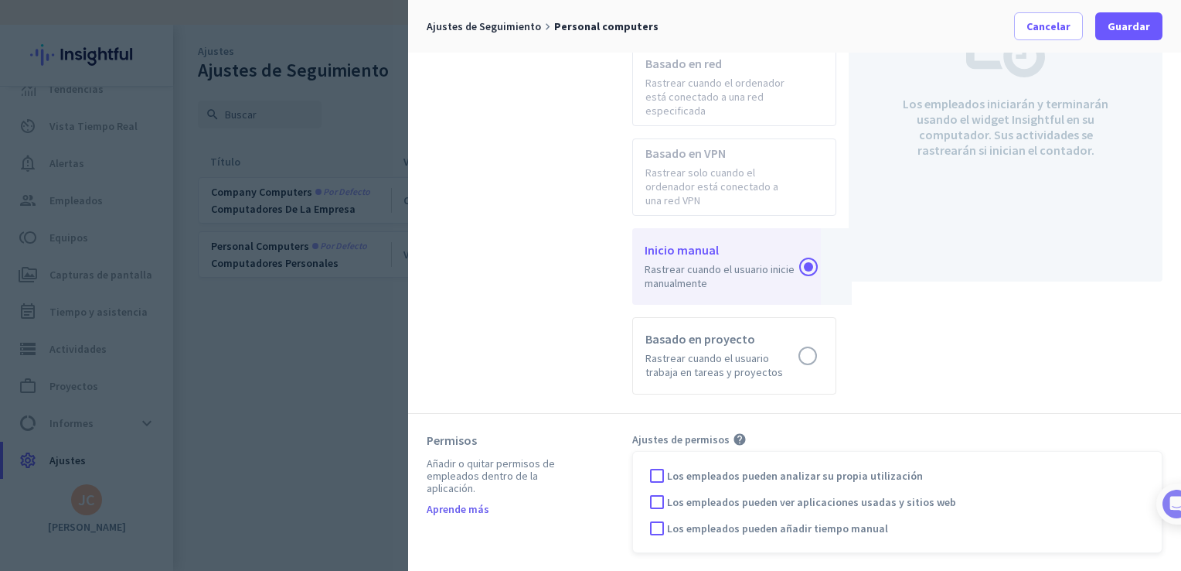
scroll to position [773, 0]
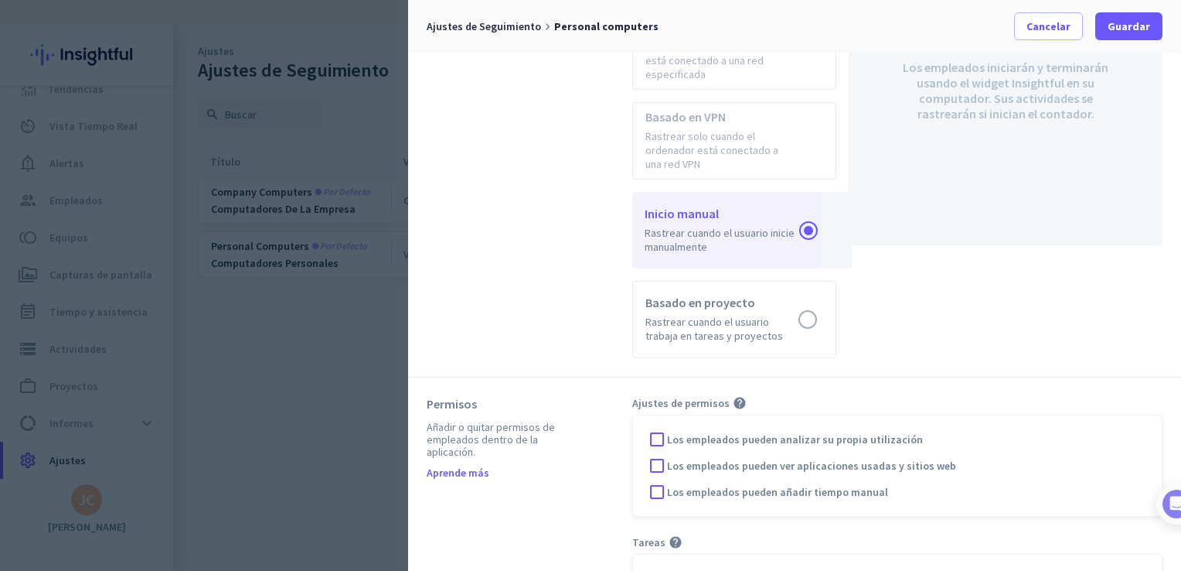
click at [332, 314] on div at bounding box center [590, 285] width 1181 height 571
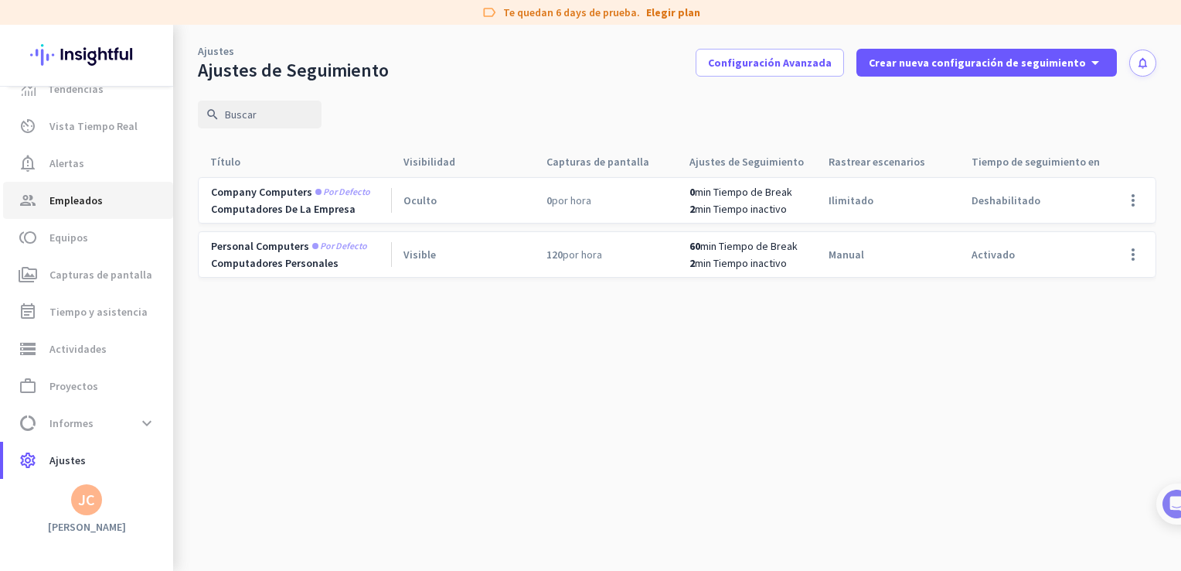
click at [99, 203] on span "Empleados" at bounding box center [75, 200] width 53 height 19
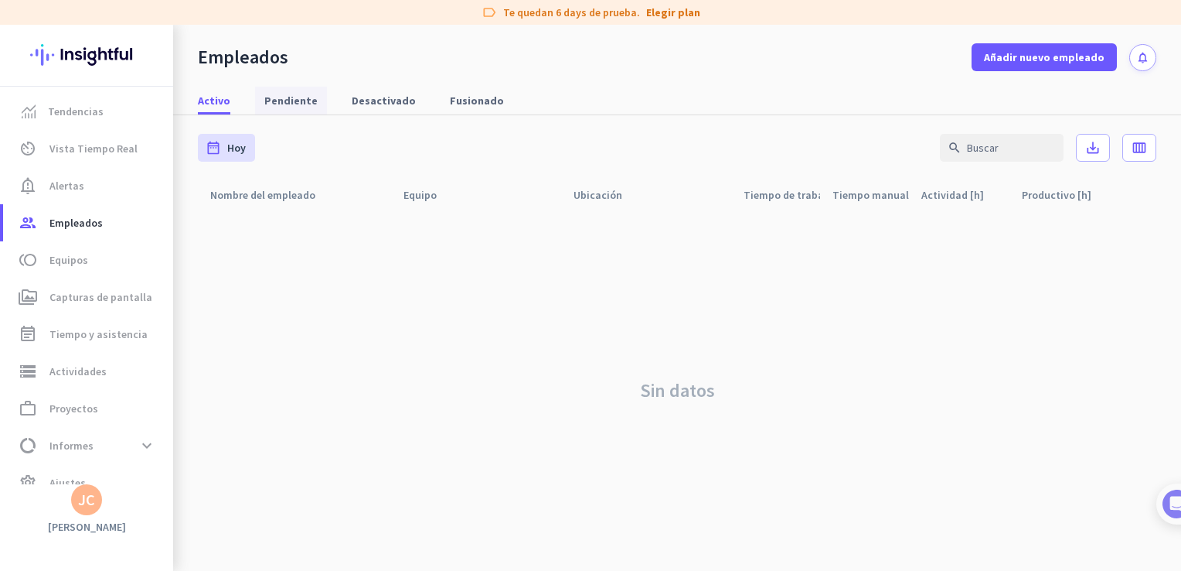
click at [289, 91] on span "Pendiente" at bounding box center [290, 101] width 53 height 28
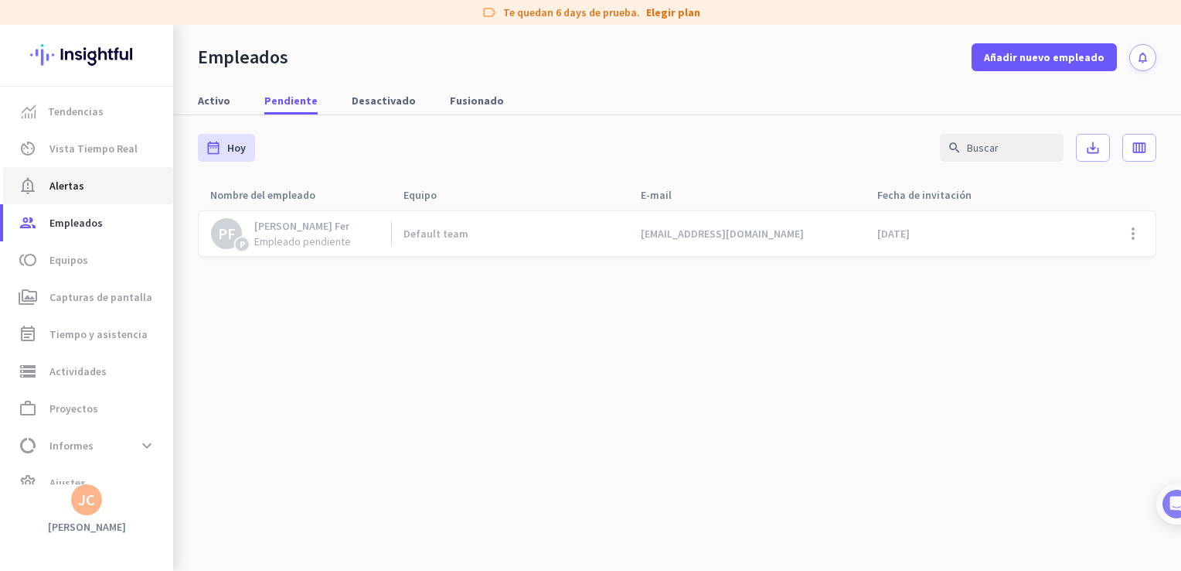
click at [100, 181] on span "notification_important Alertas" at bounding box center [87, 185] width 145 height 19
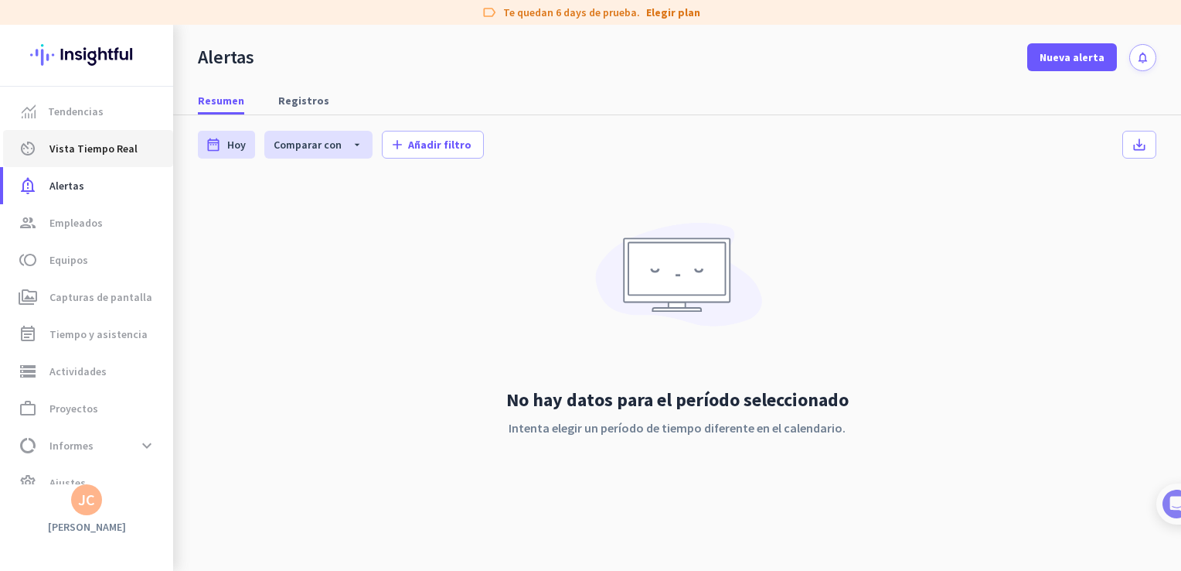
click at [107, 155] on span "Vista Tiempo Real" at bounding box center [93, 148] width 88 height 19
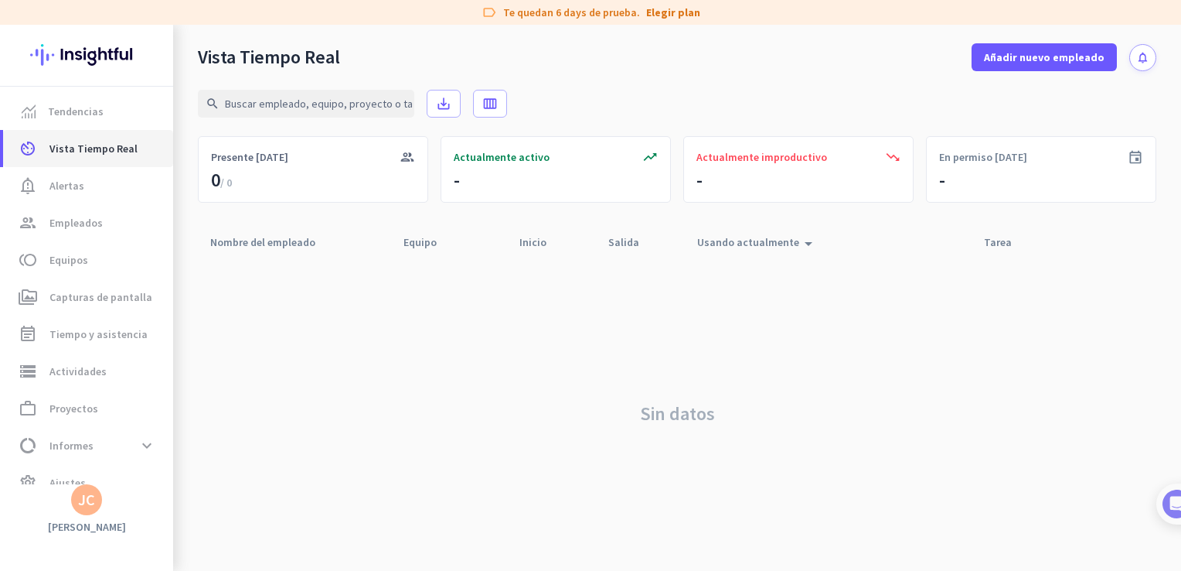
click at [111, 130] on link "av_timer Vista Tiempo Real" at bounding box center [88, 148] width 170 height 37
click at [107, 124] on link "Tendencias" at bounding box center [88, 111] width 170 height 37
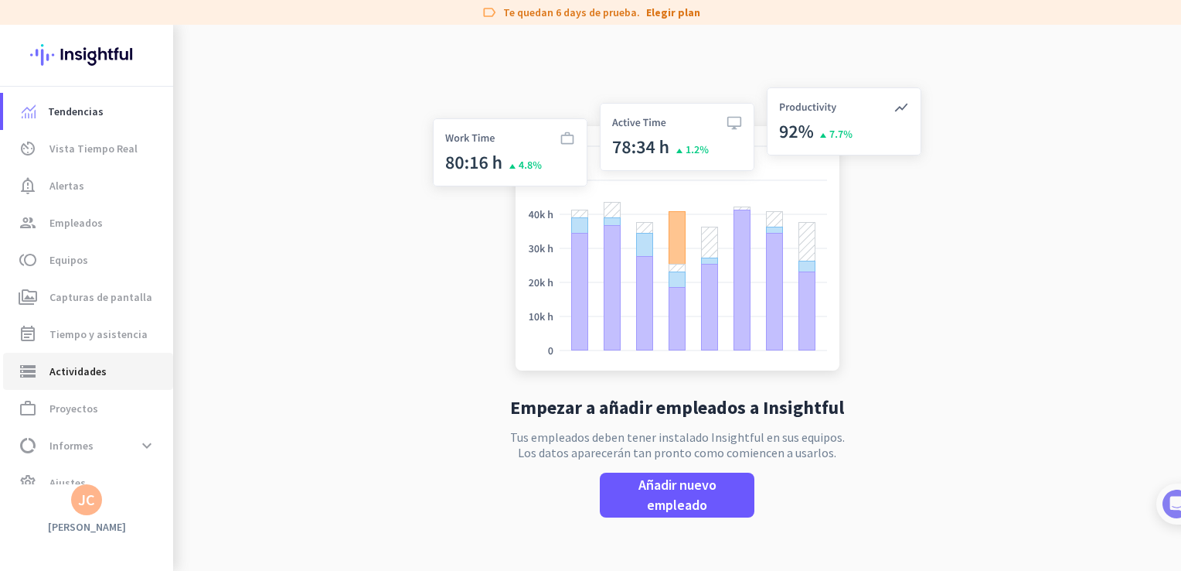
click at [90, 362] on span "Actividades" at bounding box center [77, 371] width 57 height 19
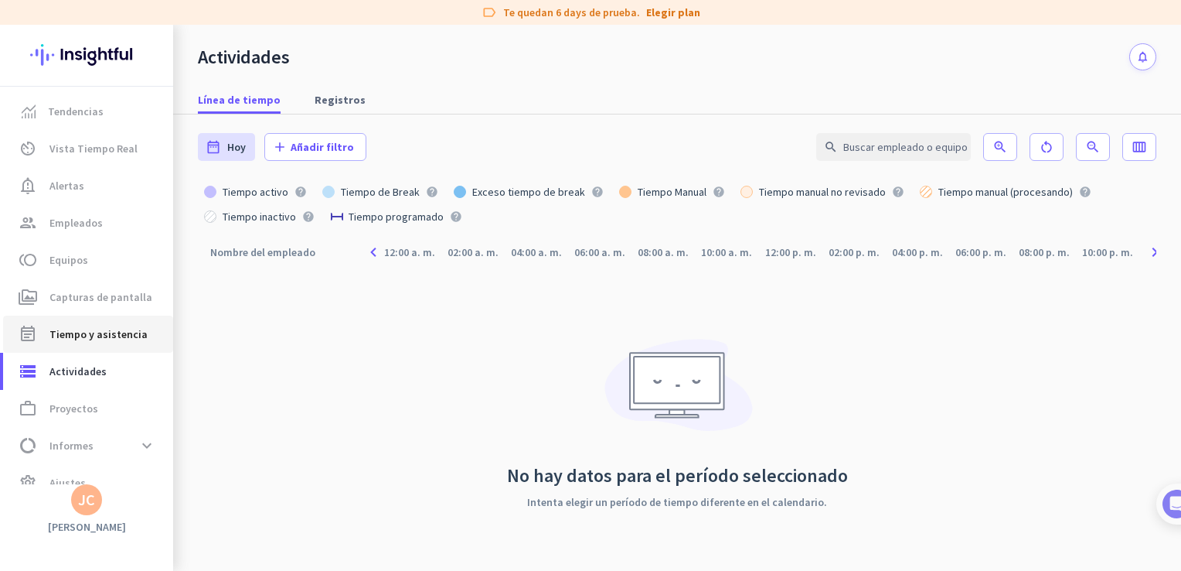
click at [111, 351] on link "event_note Tiempo y asistencia" at bounding box center [88, 333] width 170 height 37
click at [111, 300] on span "Capturas de pantalla" at bounding box center [100, 297] width 103 height 19
type input "[DATE] - [DATE]"
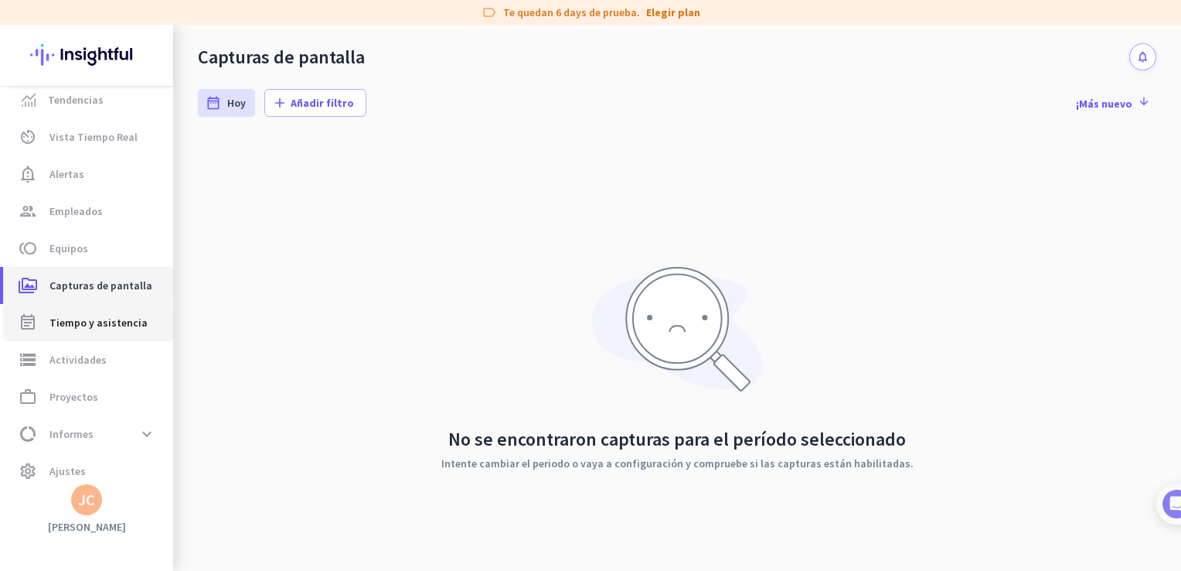
scroll to position [22, 0]
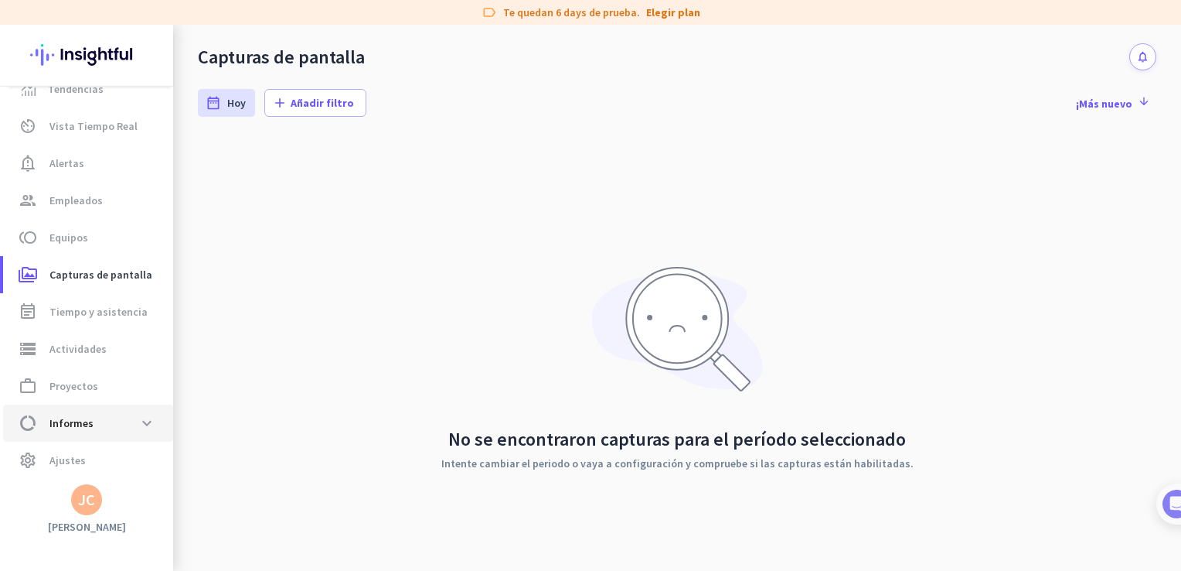
click at [121, 430] on span "data_usage Informes expand_more" at bounding box center [87, 423] width 145 height 28
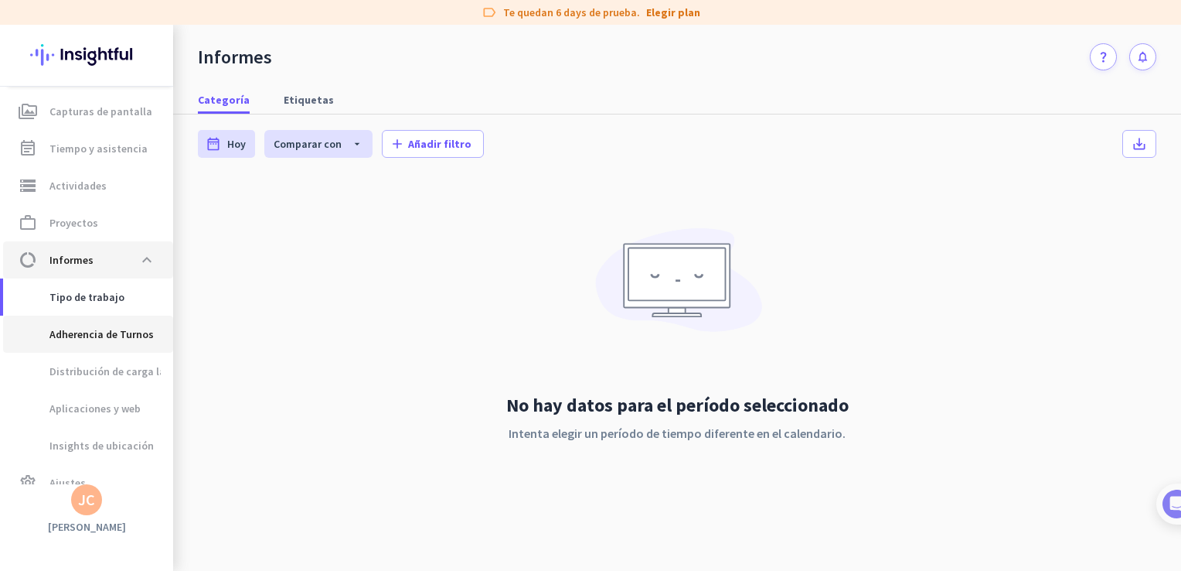
scroll to position [208, 0]
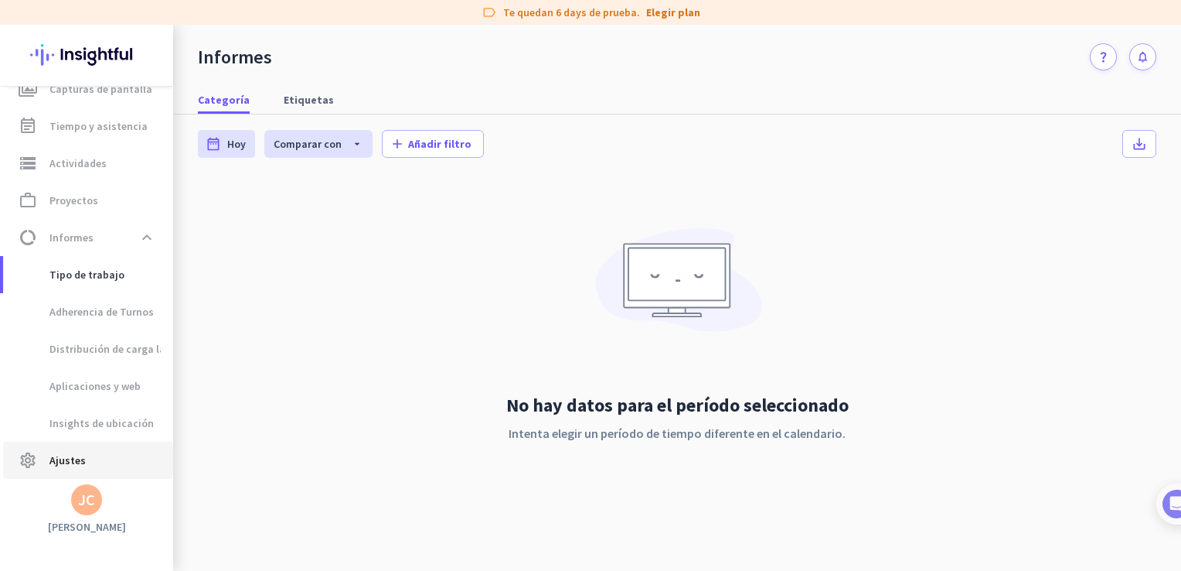
click at [88, 462] on span "settings Ajustes" at bounding box center [87, 460] width 145 height 19
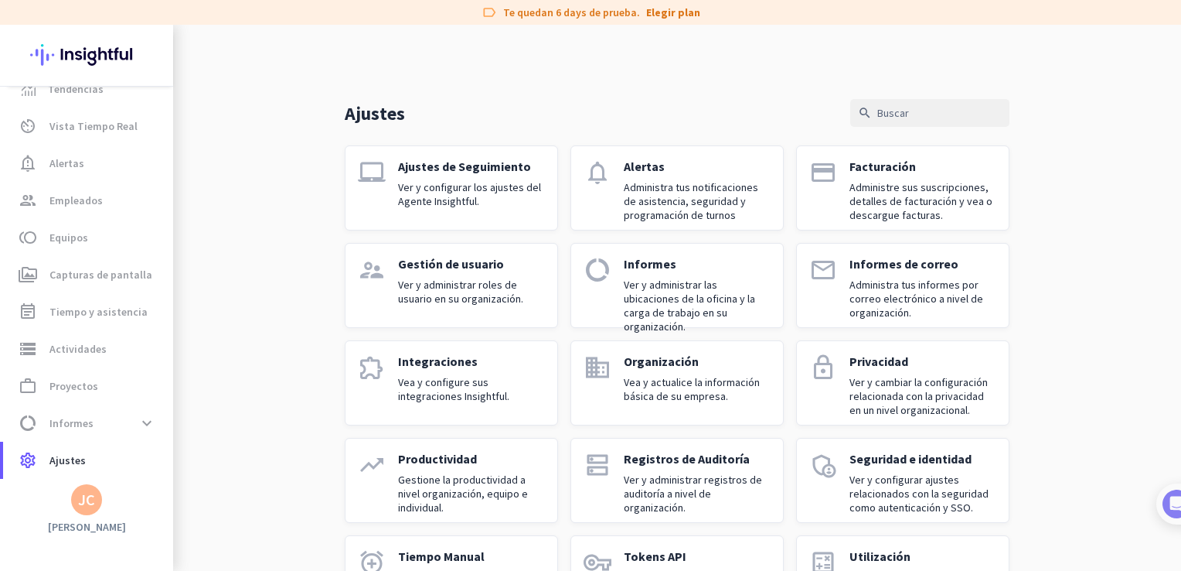
click at [438, 169] on p "Ajustes de Seguimiento" at bounding box center [471, 165] width 147 height 15
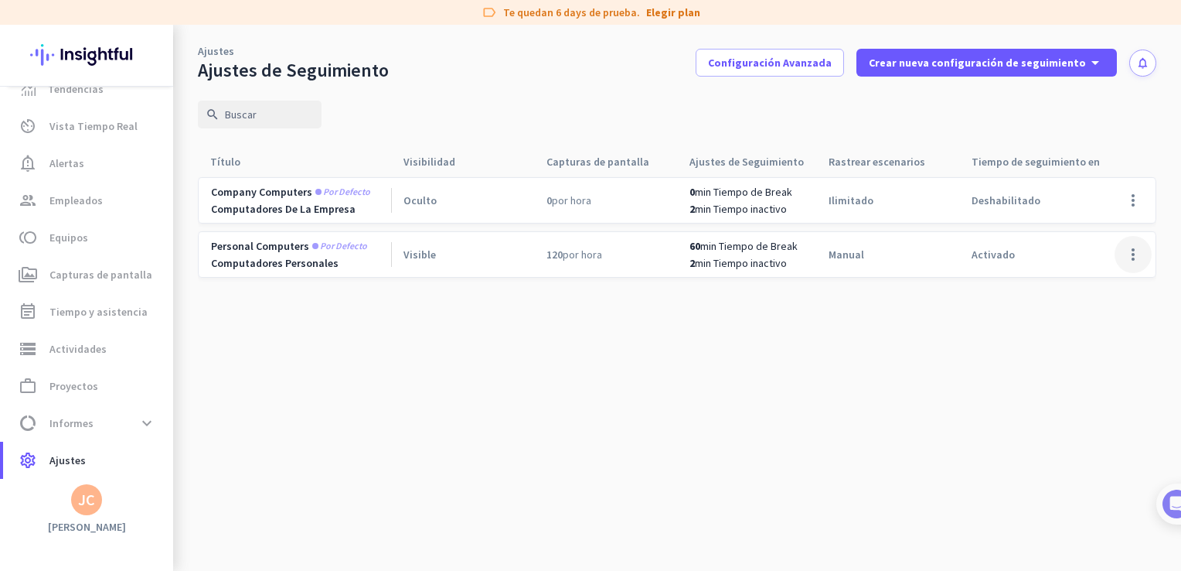
click at [1143, 255] on span at bounding box center [1133, 254] width 37 height 37
click at [1079, 293] on span "Editar" at bounding box center [1102, 286] width 74 height 15
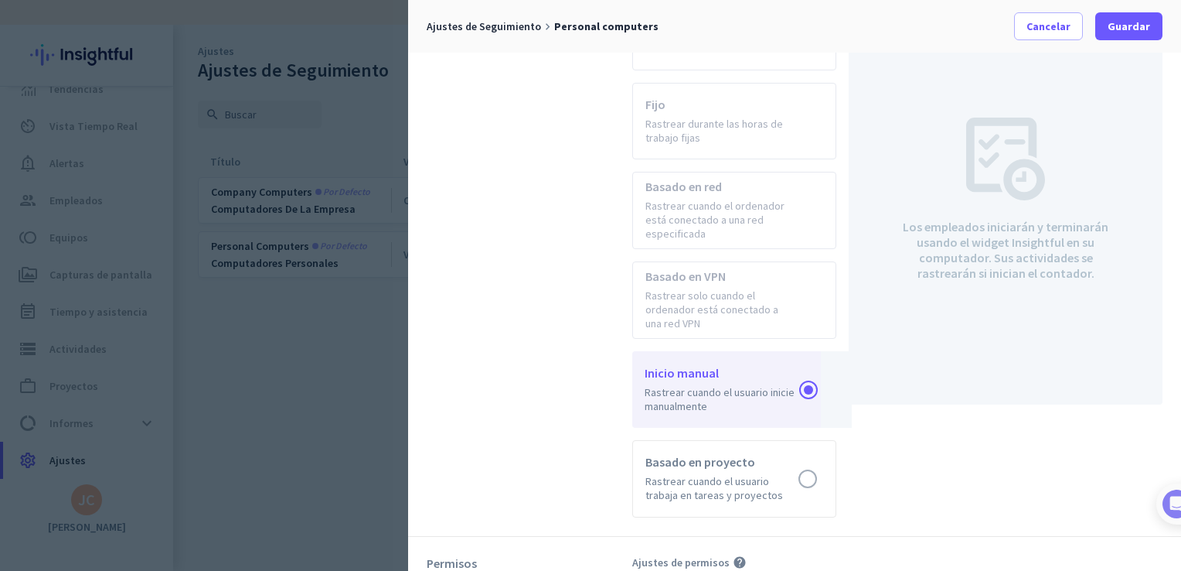
scroll to position [618, 0]
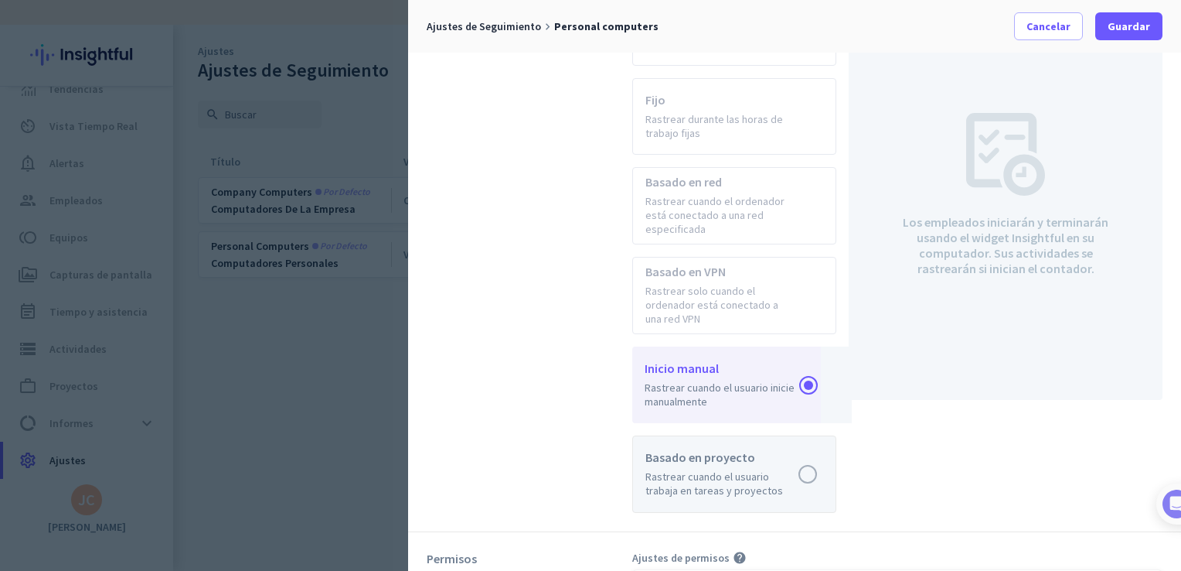
click at [810, 482] on label at bounding box center [734, 474] width 203 height 76
click at [0, 0] on input "radio" at bounding box center [0, 0] width 0 height 0
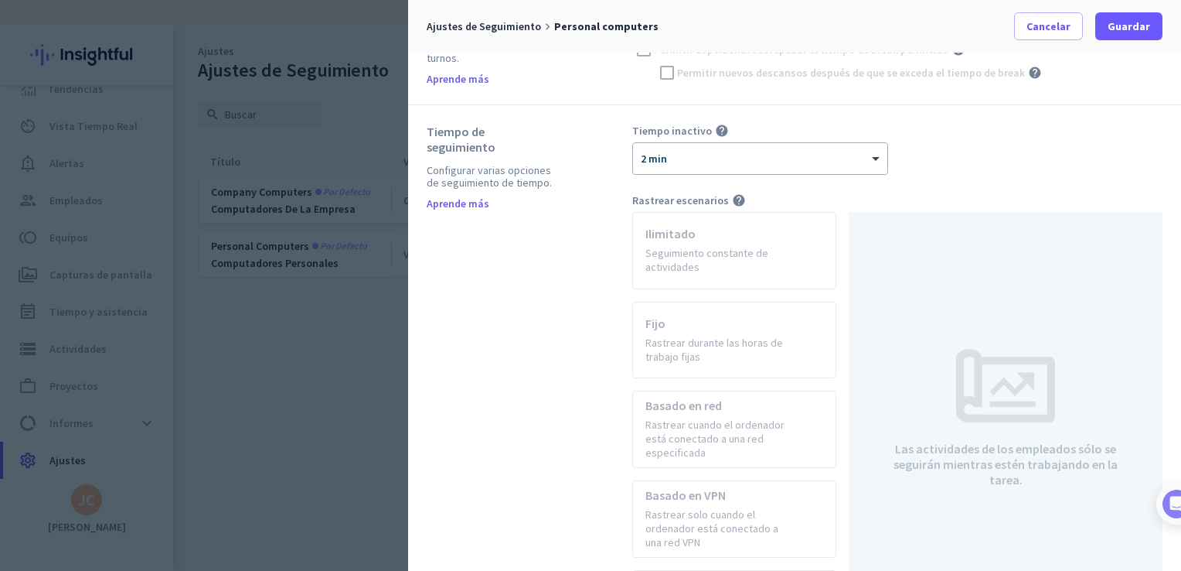
scroll to position [387, 0]
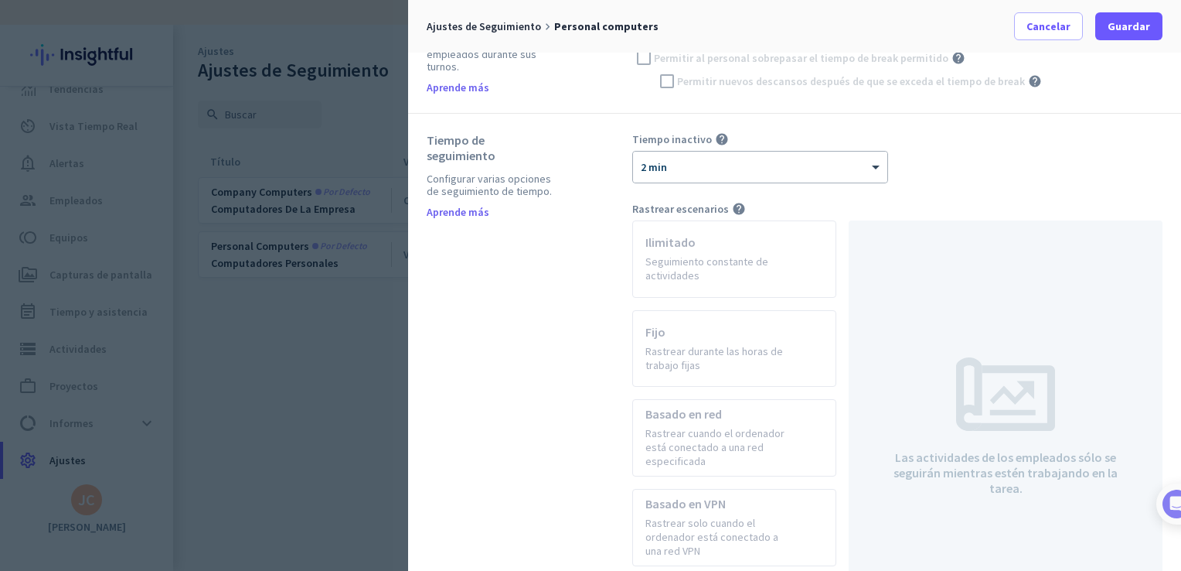
click at [712, 259] on app-radio-card "Ilimitado Seguimiento constante de actividades" at bounding box center [734, 258] width 204 height 77
click at [201, 147] on div at bounding box center [590, 285] width 1181 height 571
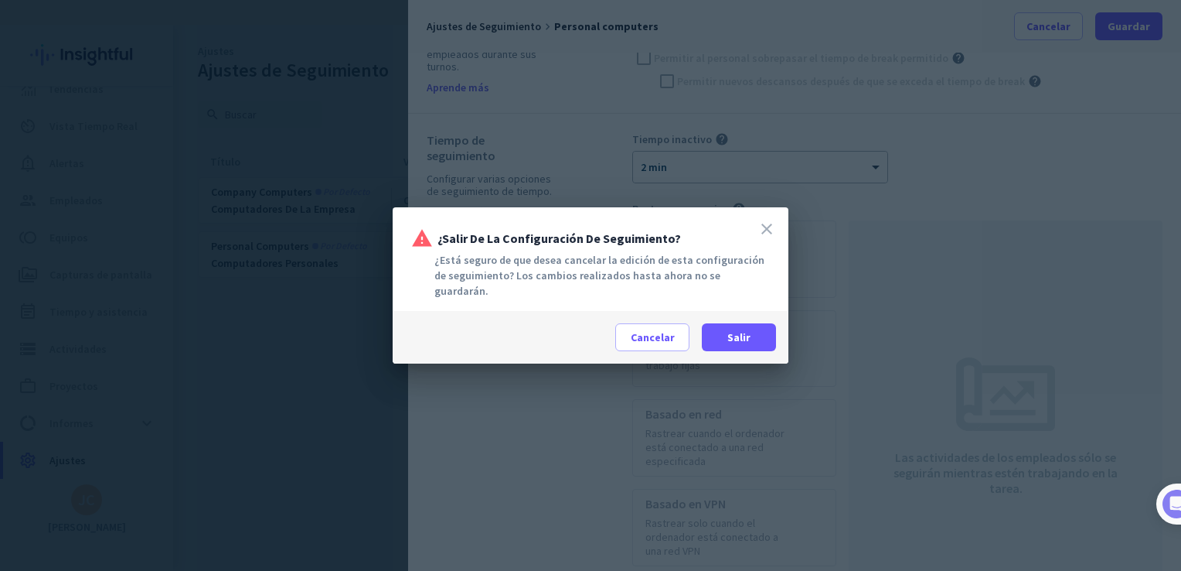
click at [764, 235] on icon "close" at bounding box center [767, 229] width 19 height 19
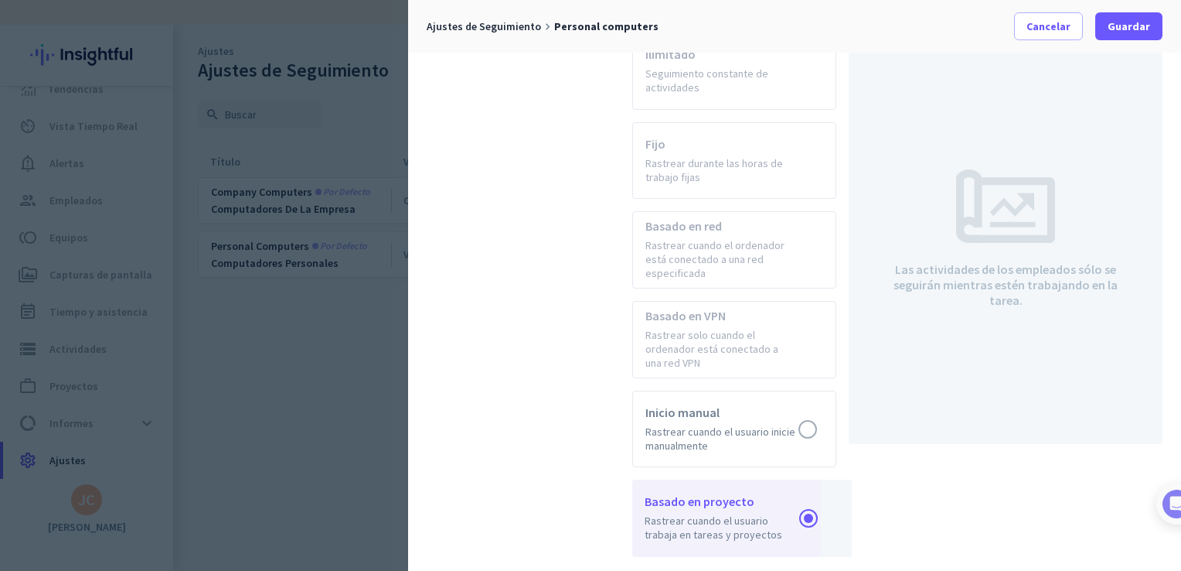
scroll to position [541, 0]
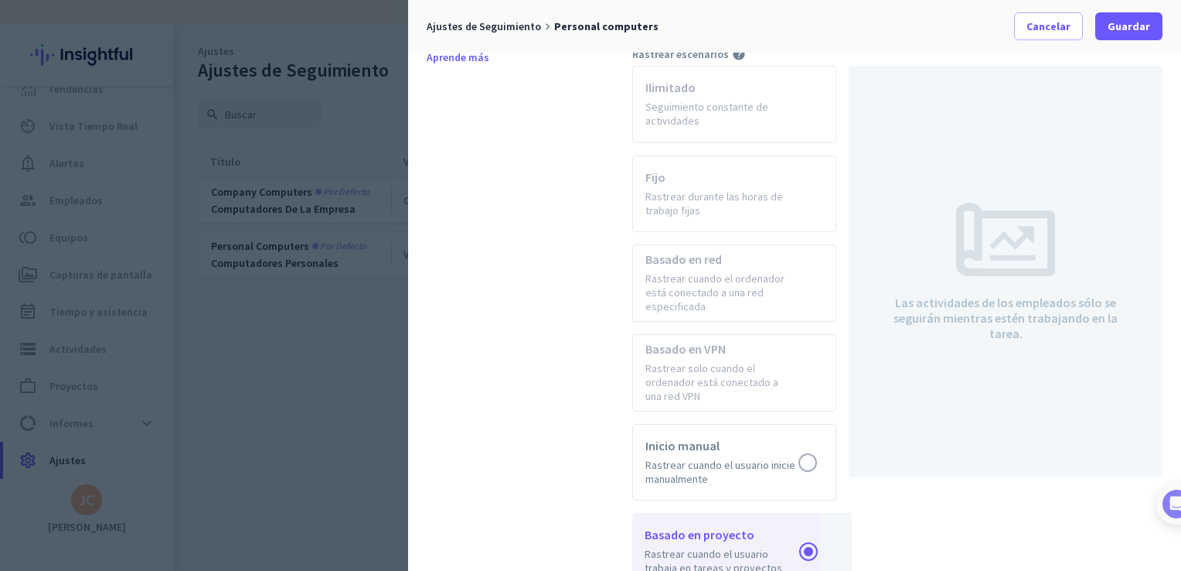
click at [728, 210] on app-radio-card "Fijo Rastrear durante las horas de trabajo fijas" at bounding box center [734, 193] width 204 height 77
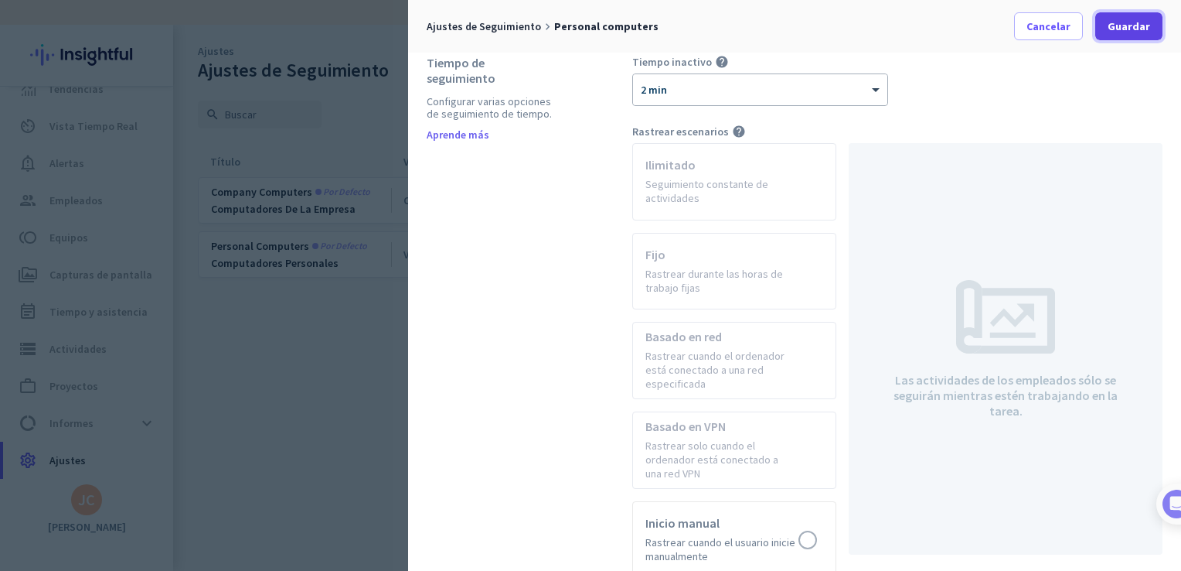
click at [1128, 38] on span at bounding box center [1128, 26] width 67 height 37
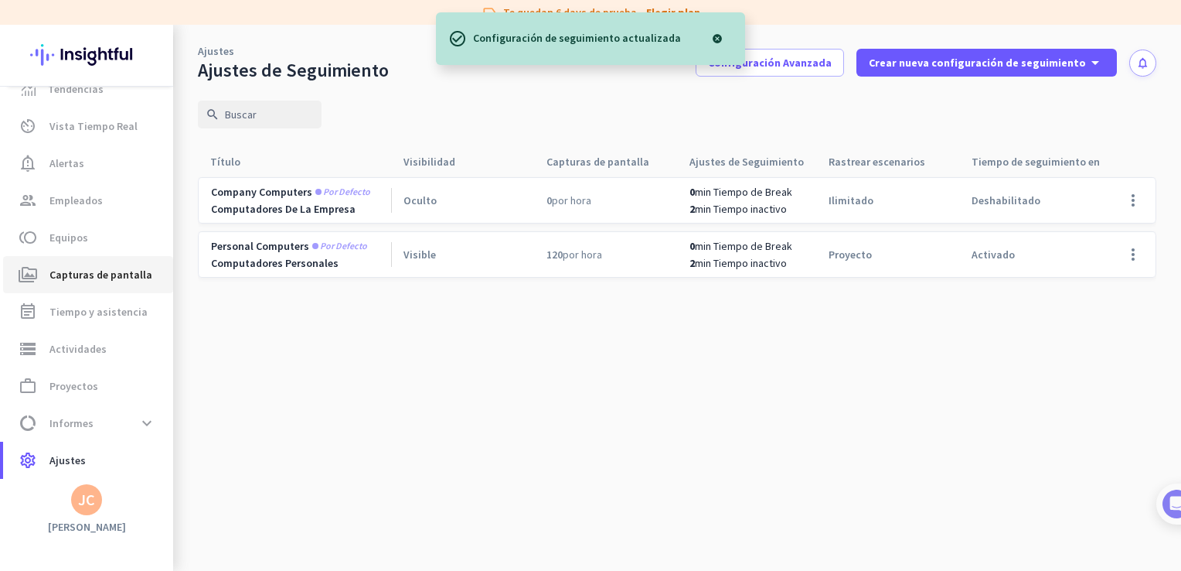
click at [87, 268] on span "Capturas de pantalla" at bounding box center [100, 274] width 103 height 19
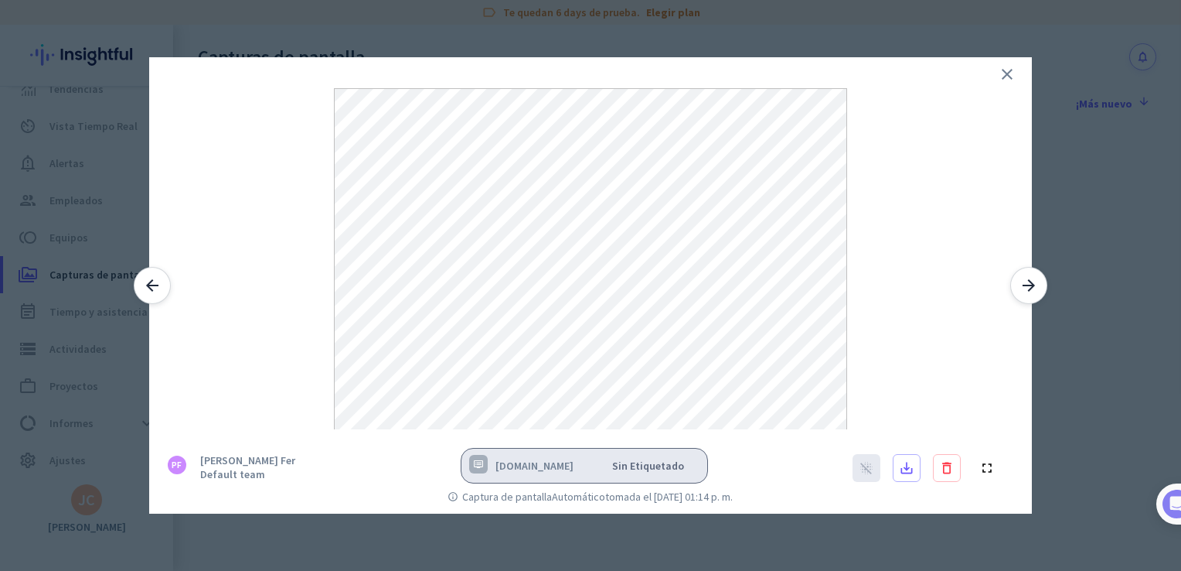
click at [998, 71] on icon "close" at bounding box center [1007, 74] width 19 height 19
click at [1008, 77] on icon "close" at bounding box center [1007, 74] width 19 height 19
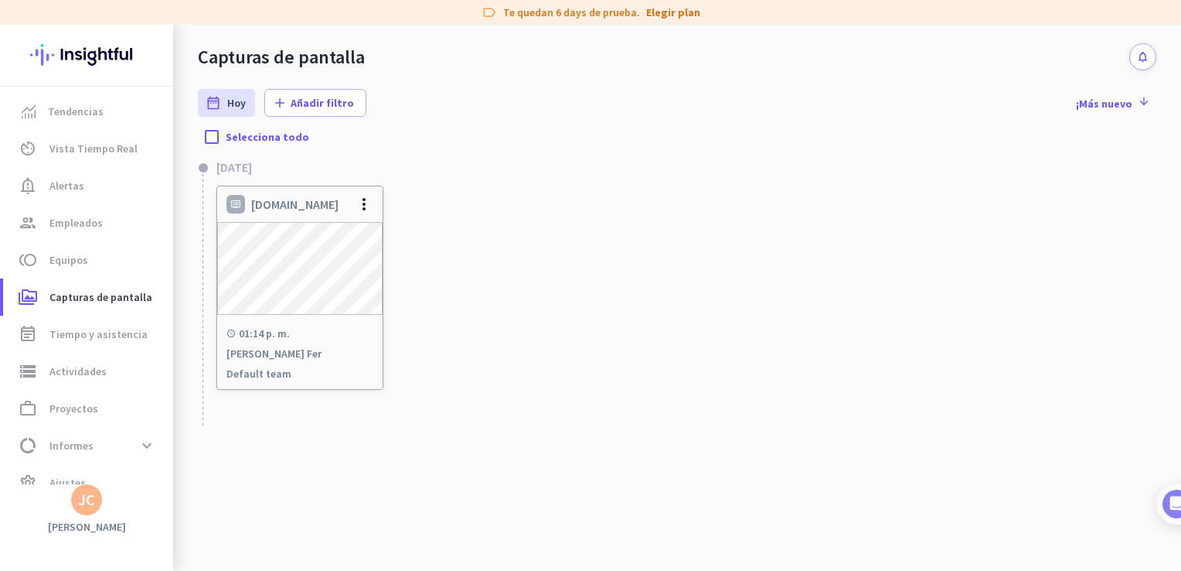
click at [90, 507] on div "JC" at bounding box center [86, 499] width 17 height 15
click at [508, 453] on div at bounding box center [590, 285] width 1181 height 571
click at [87, 208] on link "group Empleados" at bounding box center [88, 222] width 170 height 37
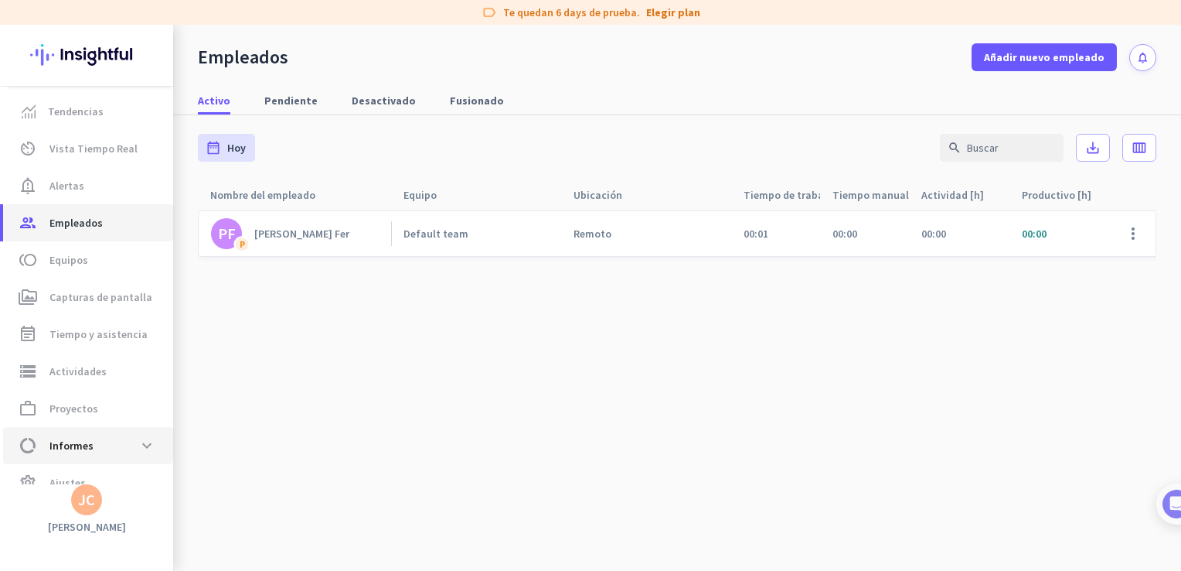
scroll to position [22, 0]
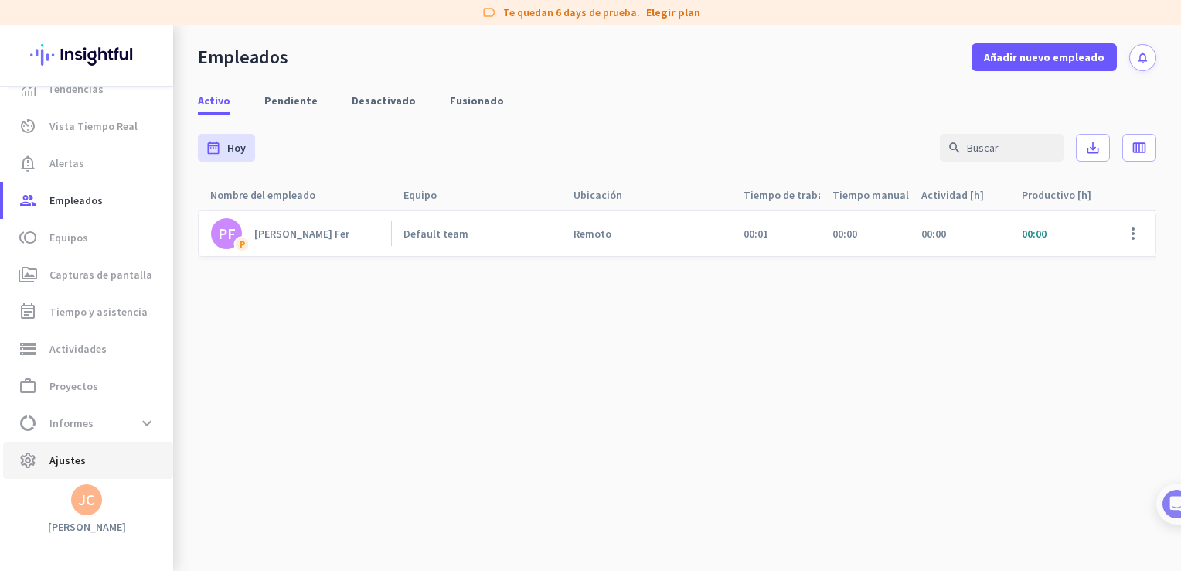
click at [86, 451] on span "settings Ajustes" at bounding box center [87, 460] width 145 height 19
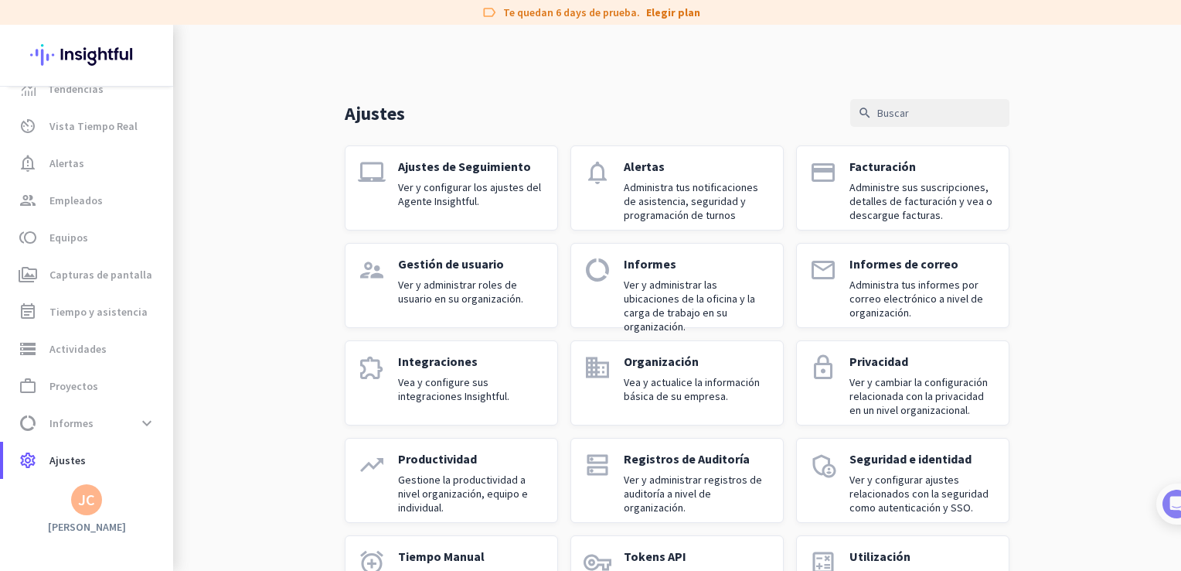
click at [418, 184] on p "Ver y configurar los ajustes del Agente Insightful." at bounding box center [471, 194] width 147 height 28
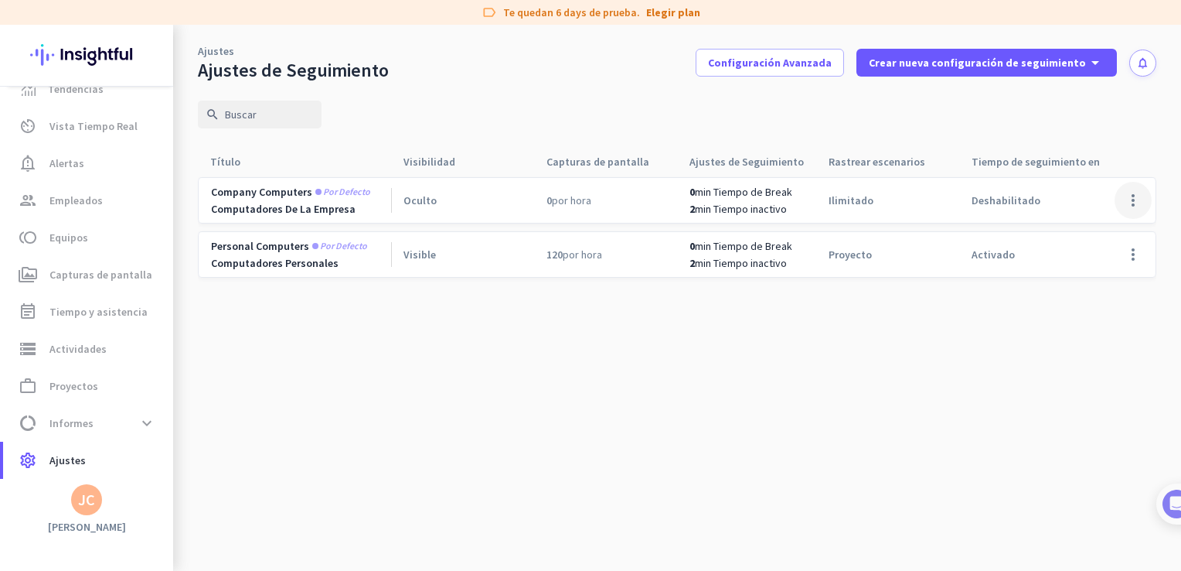
click at [1130, 208] on span at bounding box center [1133, 200] width 37 height 37
click at [1119, 244] on div "Editar" at bounding box center [1102, 233] width 99 height 28
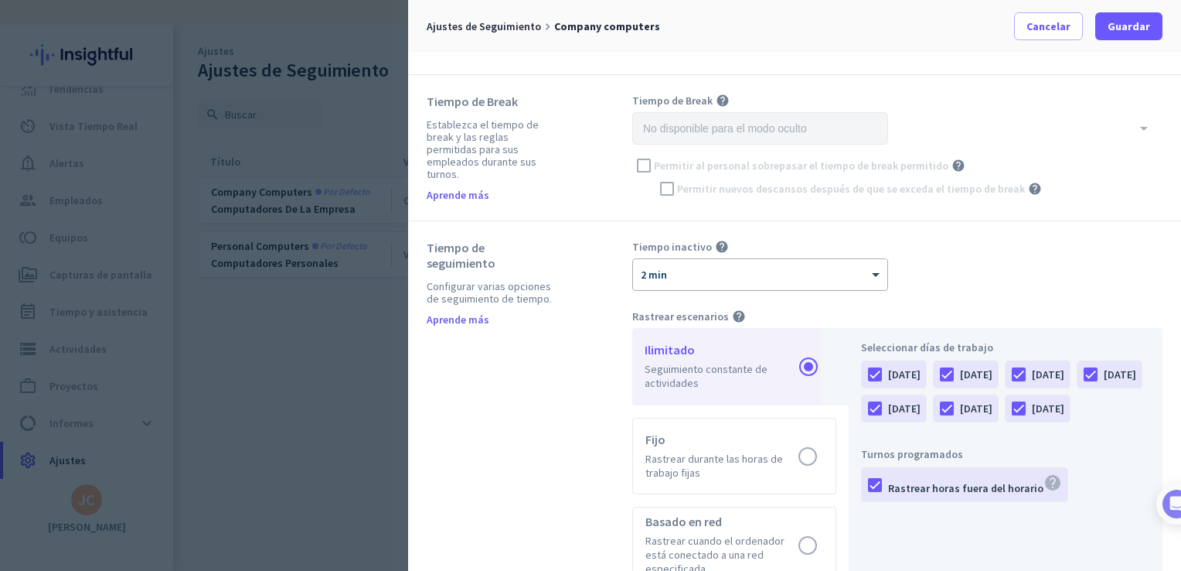
scroll to position [387, 0]
click at [1076, 29] on span at bounding box center [1048, 26] width 67 height 37
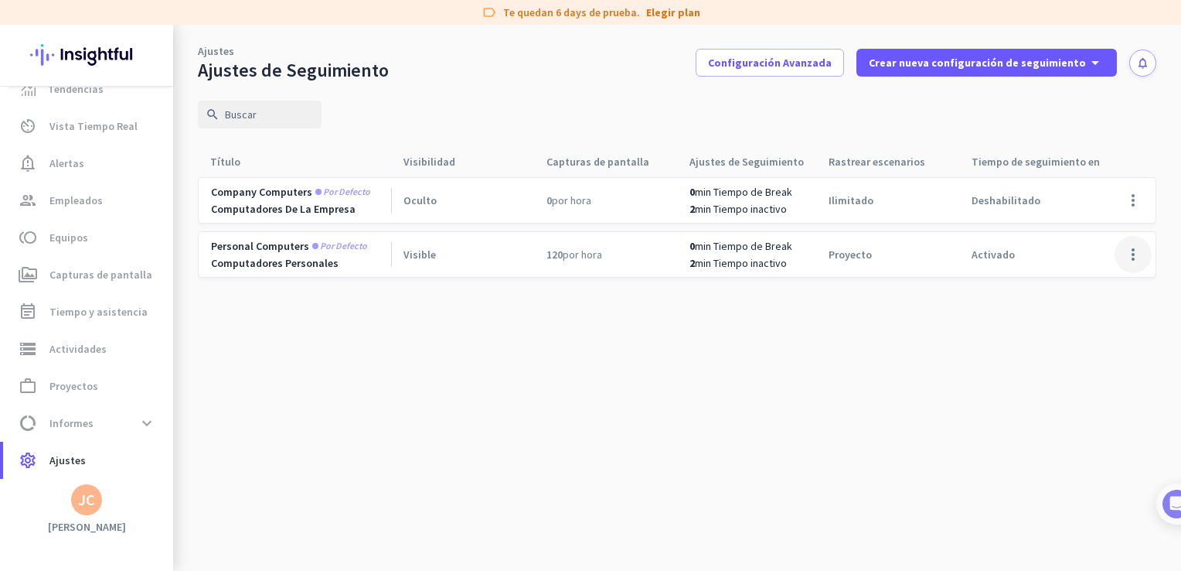
click at [1134, 248] on span at bounding box center [1133, 254] width 37 height 37
click at [1113, 291] on span "Editar" at bounding box center [1102, 286] width 74 height 15
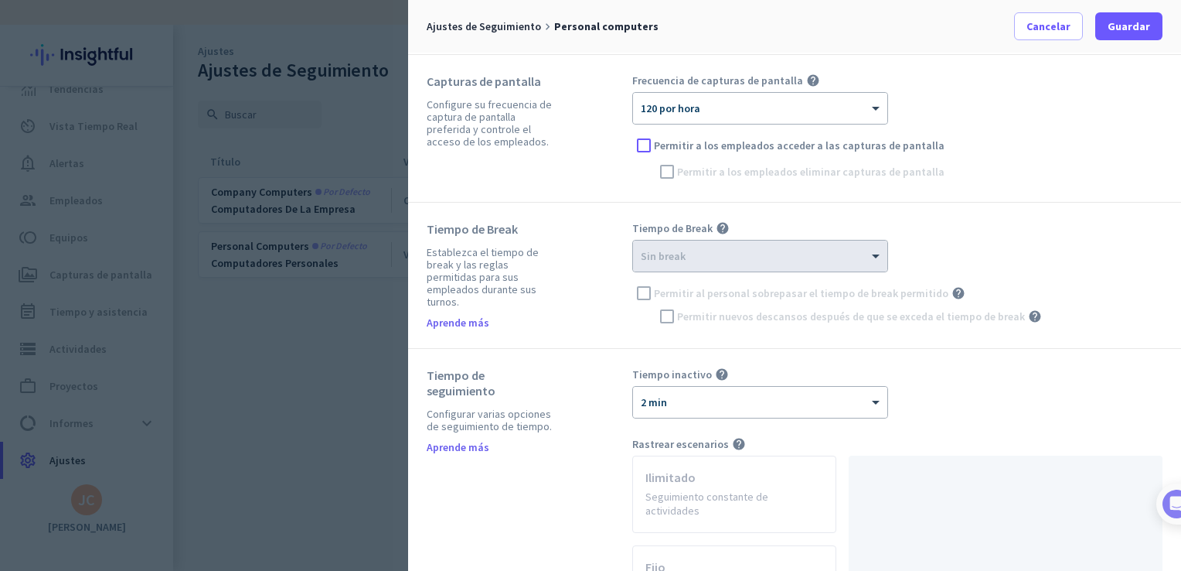
scroll to position [155, 0]
click at [680, 246] on div at bounding box center [760, 247] width 254 height 13
click at [779, 253] on div at bounding box center [760, 247] width 254 height 13
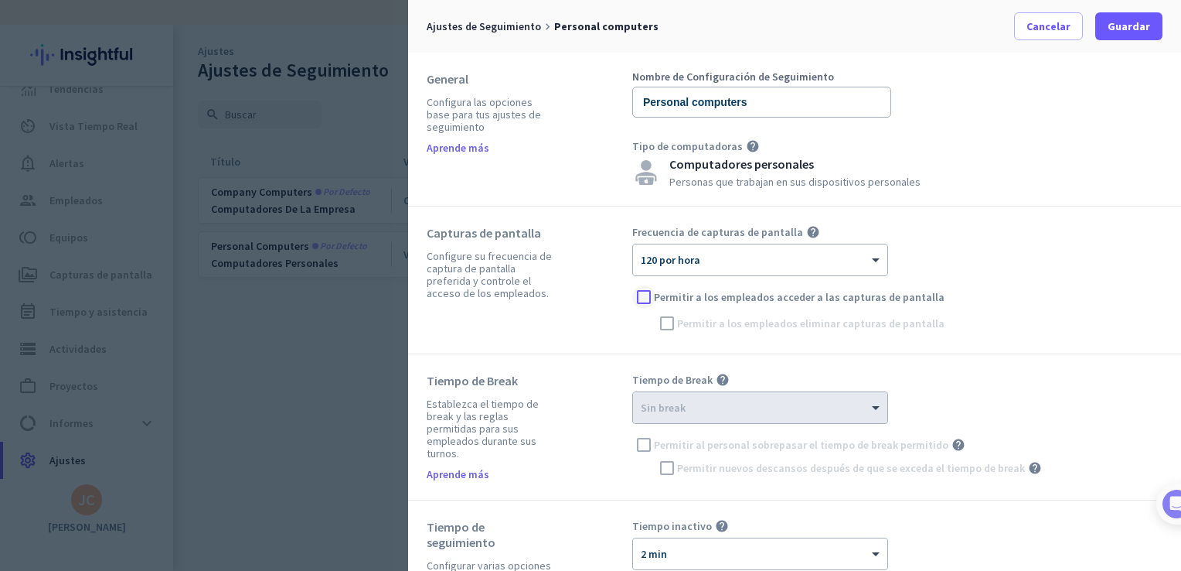
click at [652, 301] on div at bounding box center [643, 296] width 23 height 23
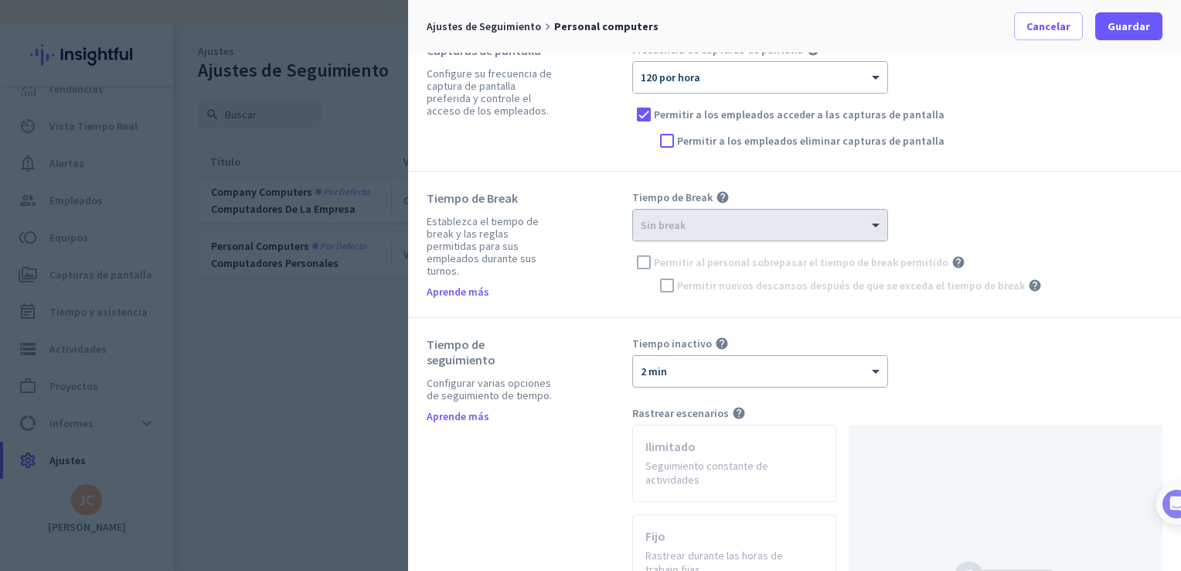
scroll to position [178, 0]
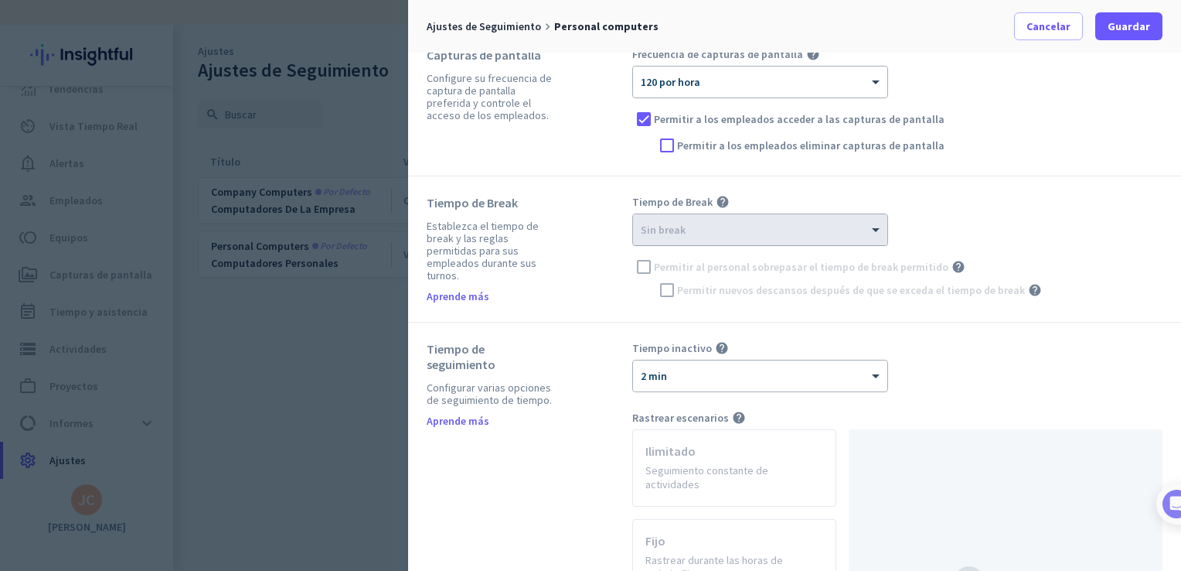
click at [751, 232] on div "× Sin break" at bounding box center [750, 229] width 235 height 13
click at [644, 267] on div "Permitir al personal sobrepasar el tiempo de break permitido help" at bounding box center [897, 266] width 530 height 23
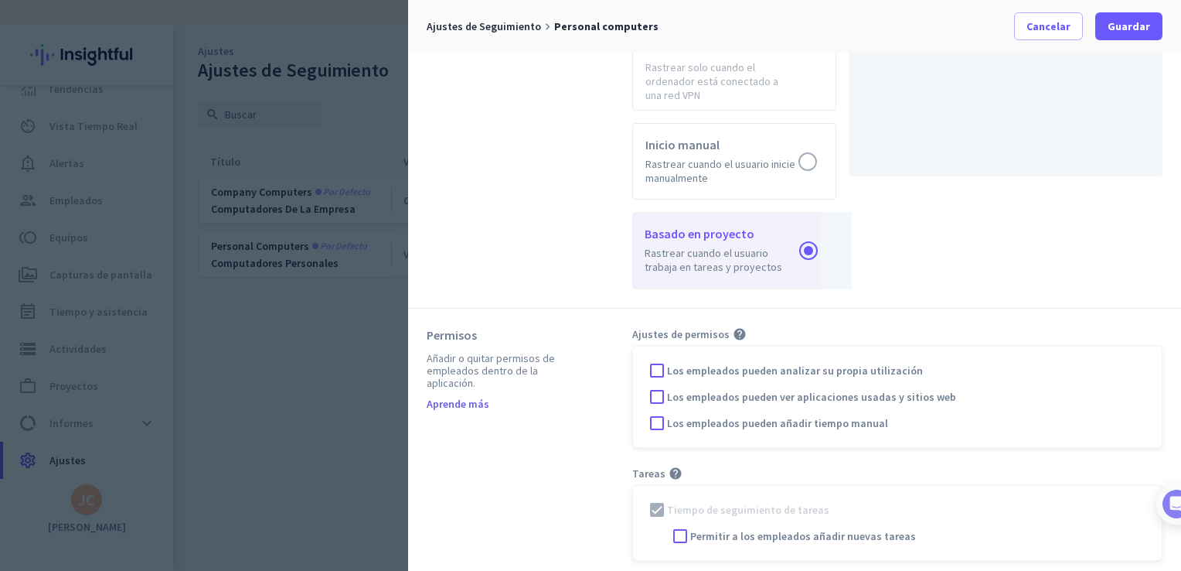
scroll to position [844, 0]
click at [652, 384] on div at bounding box center [656, 394] width 23 height 23
click at [659, 361] on div at bounding box center [656, 367] width 23 height 23
click at [656, 412] on div at bounding box center [656, 420] width 23 height 23
click at [1141, 25] on span "Guardar" at bounding box center [1129, 26] width 43 height 15
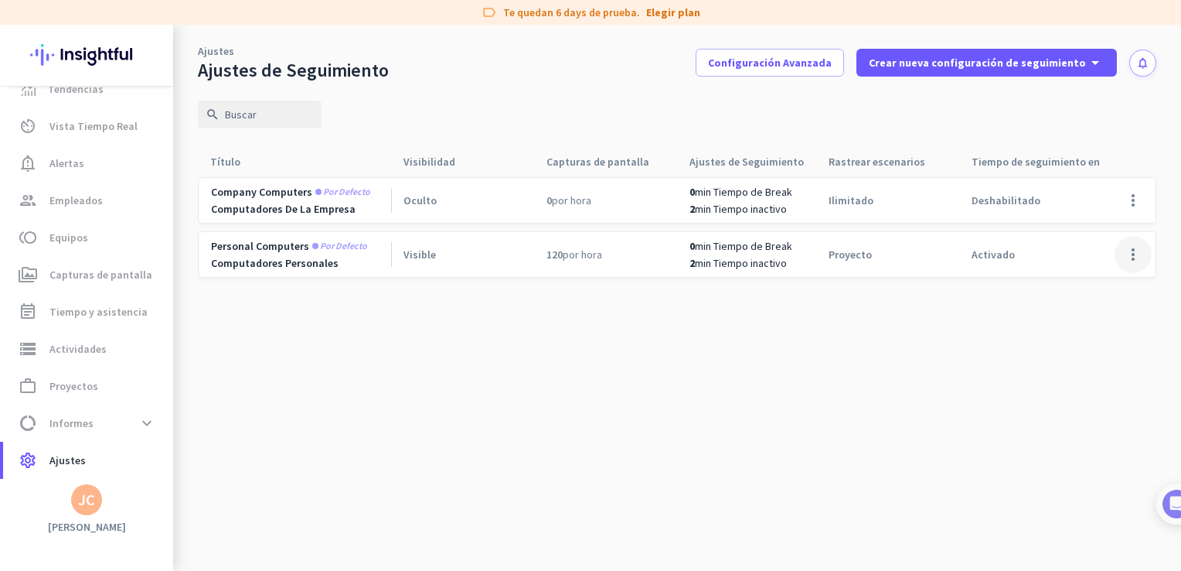
click at [1122, 249] on span at bounding box center [1133, 254] width 37 height 37
click at [1079, 286] on span "Editar" at bounding box center [1079, 287] width 29 height 14
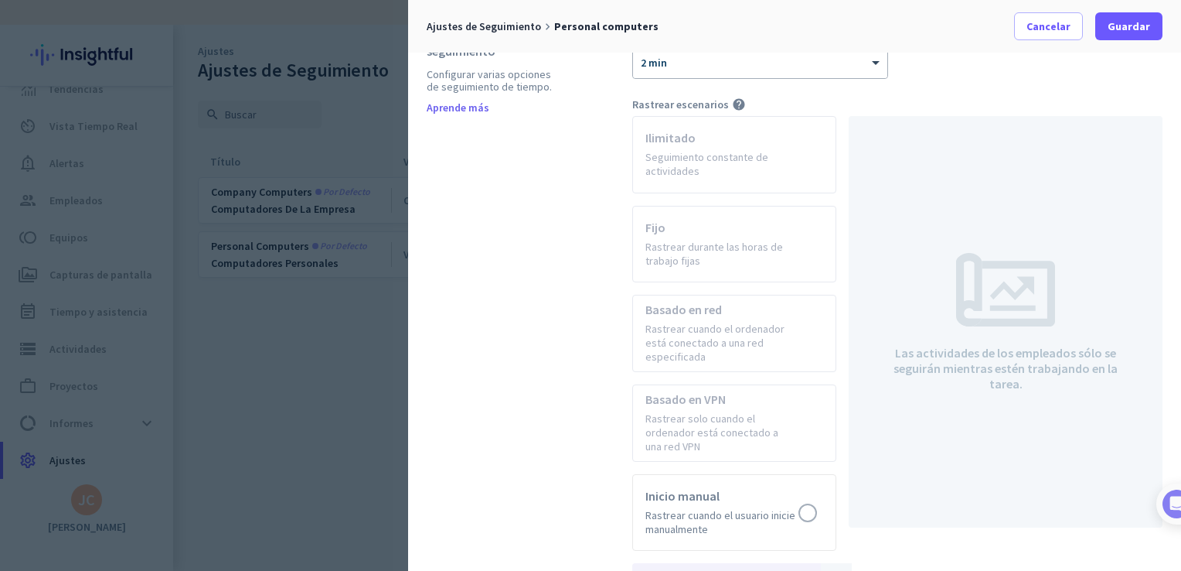
scroll to position [618, 0]
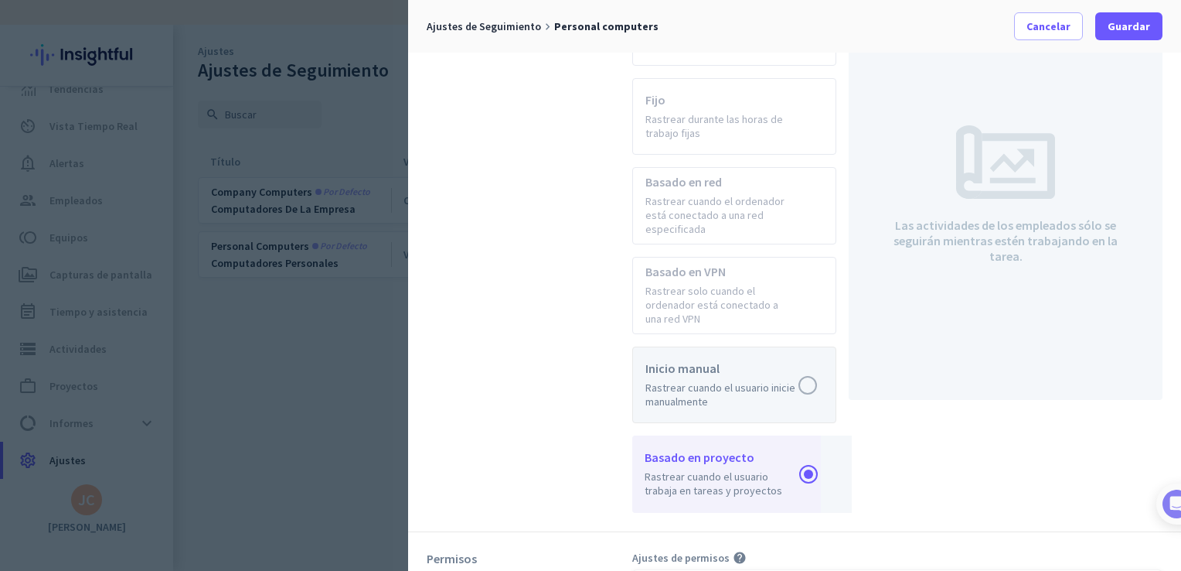
click at [814, 379] on label at bounding box center [734, 385] width 203 height 76
click at [0, 0] on input "radio" at bounding box center [0, 0] width 0 height 0
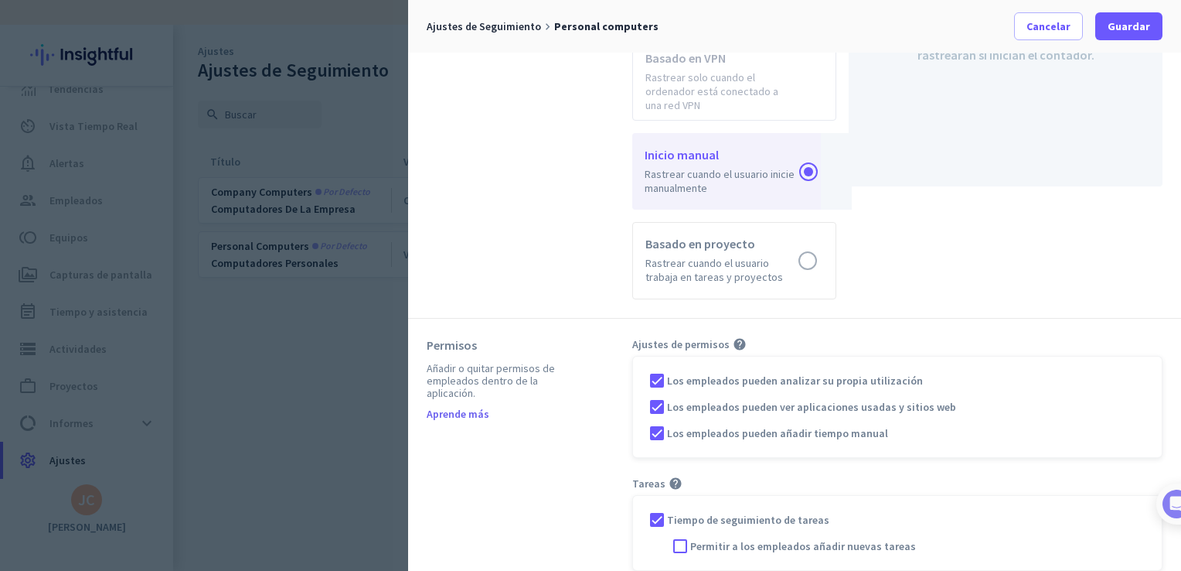
scroll to position [844, 0]
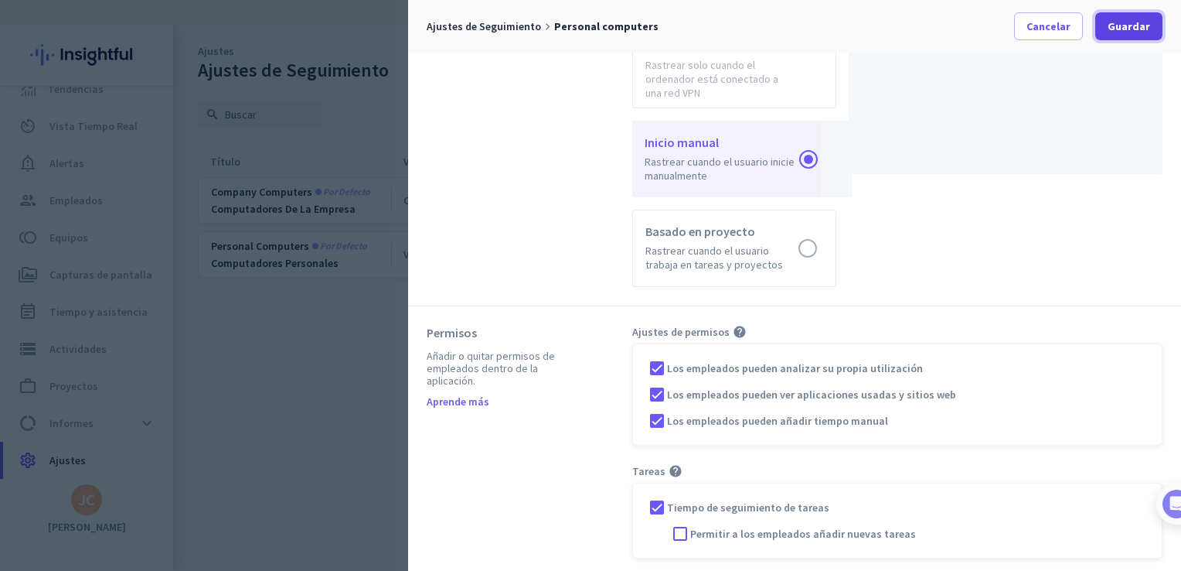
click at [1135, 31] on span "Guardar" at bounding box center [1129, 26] width 43 height 15
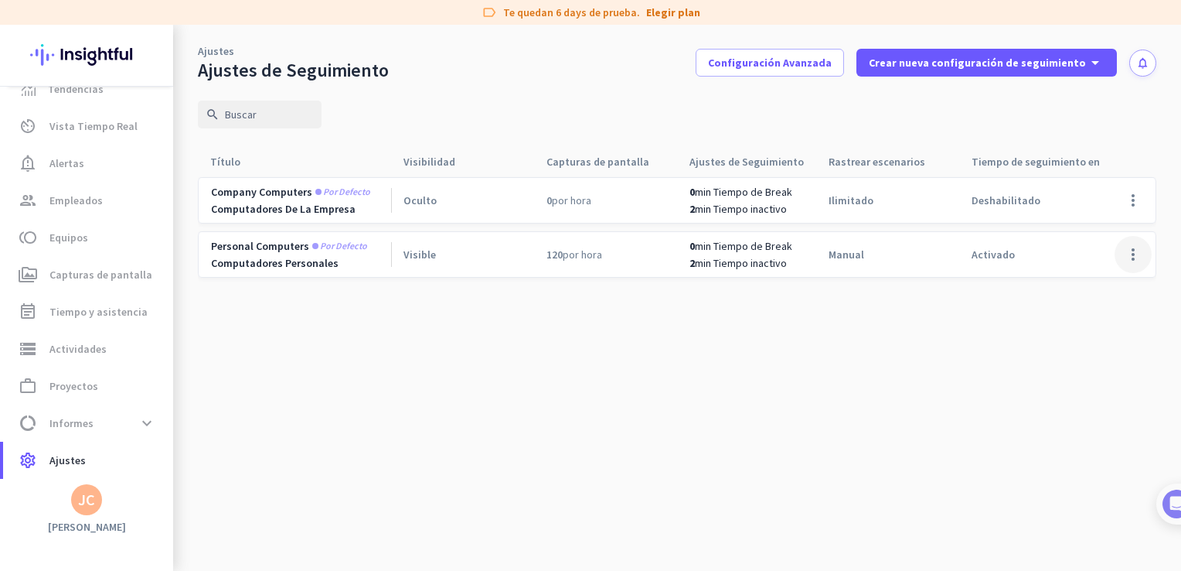
click at [1122, 252] on span at bounding box center [1133, 254] width 37 height 37
click at [1101, 276] on div "Editar" at bounding box center [1102, 287] width 99 height 28
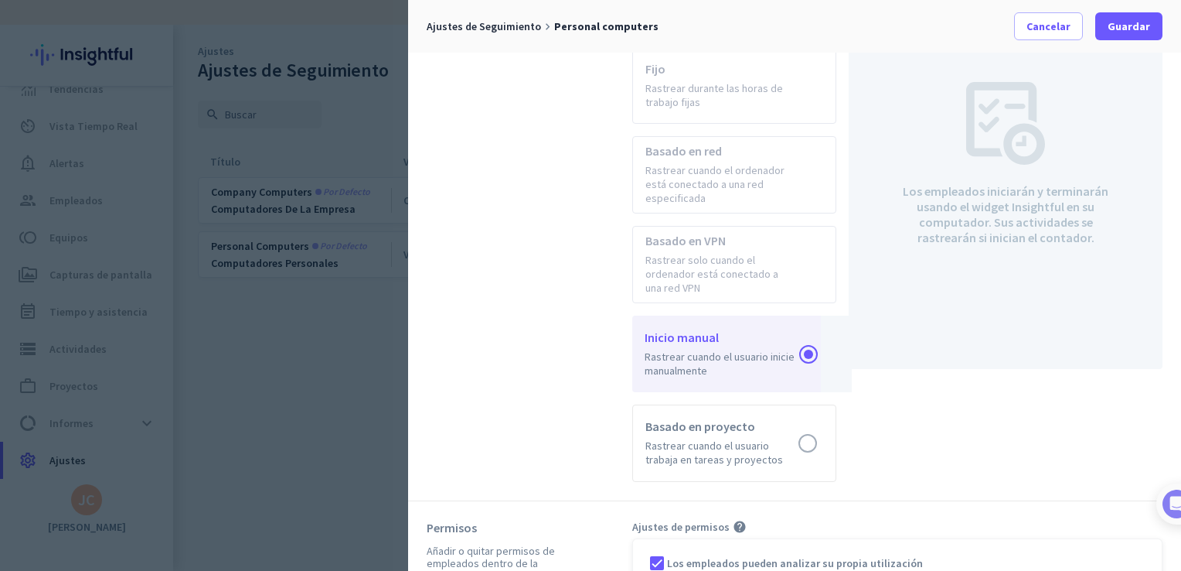
scroll to position [696, 0]
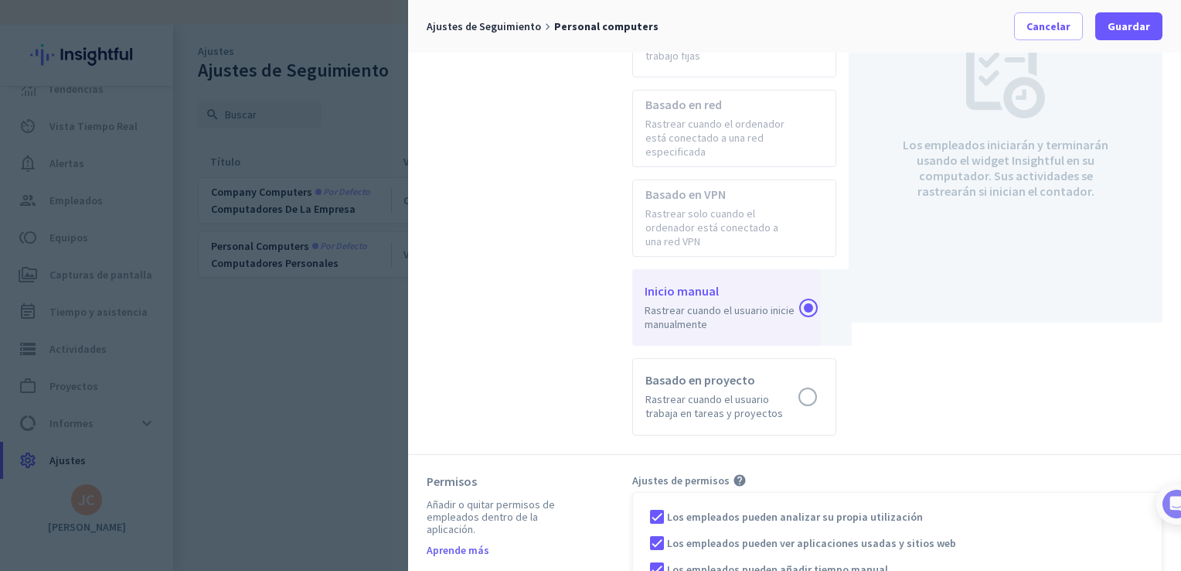
click at [268, 370] on div at bounding box center [590, 285] width 1181 height 571
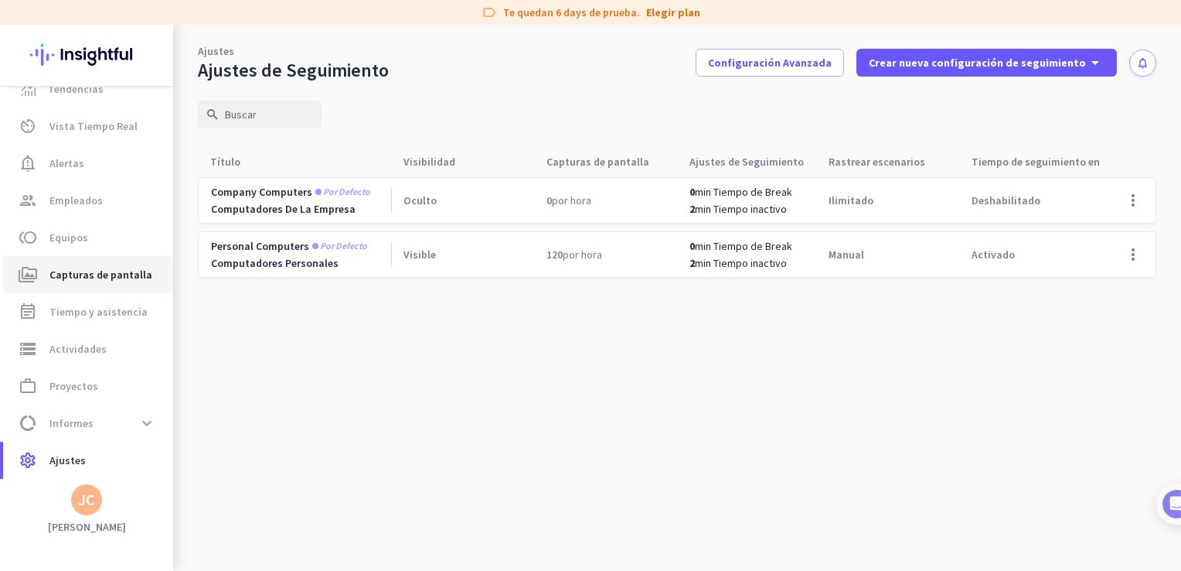
click at [81, 277] on span "Capturas de pantalla" at bounding box center [100, 274] width 103 height 19
